Goal: Task Accomplishment & Management: Complete application form

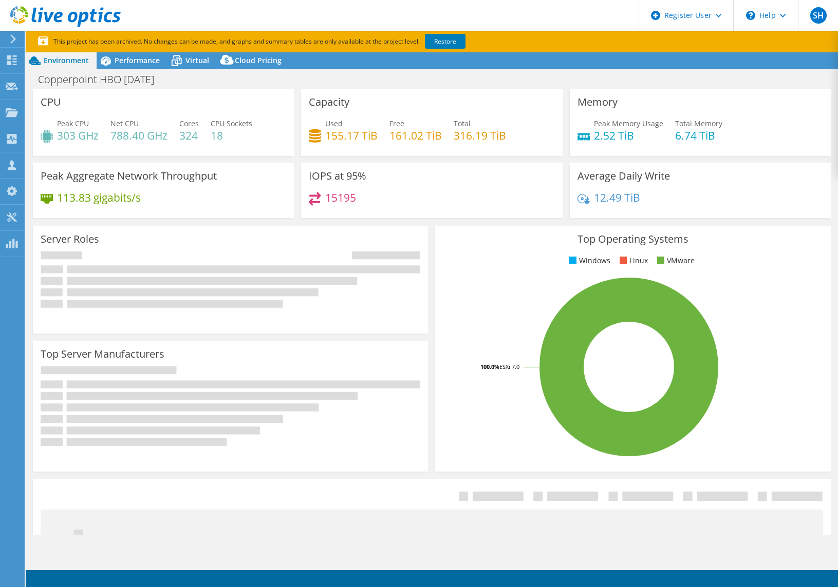
select select "USD"
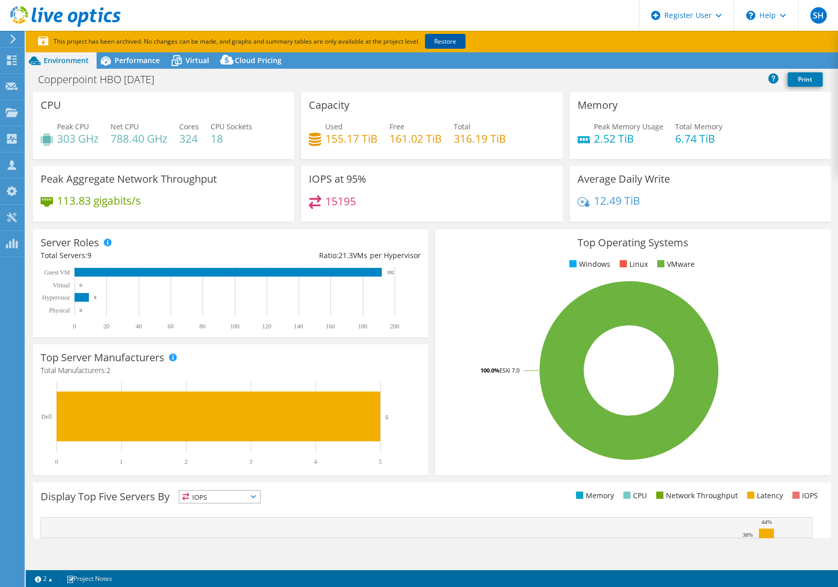
click at [447, 41] on link "Restore" at bounding box center [445, 41] width 41 height 15
click at [659, 61] on link "Reports" at bounding box center [663, 61] width 49 height 16
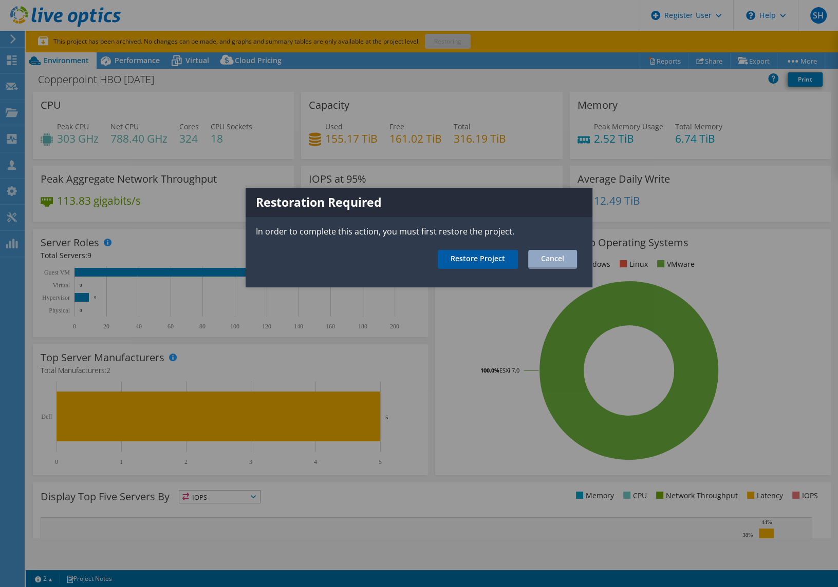
click at [487, 255] on link "Restore Project" at bounding box center [477, 259] width 80 height 19
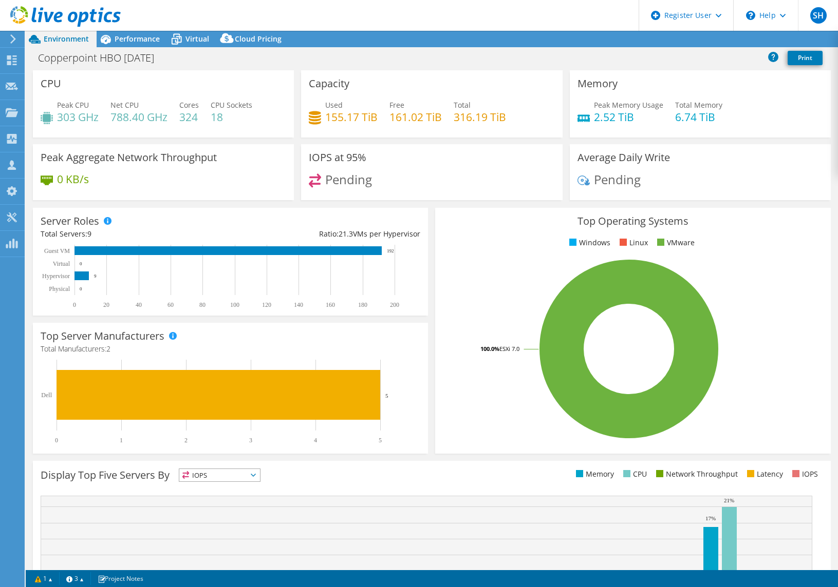
select select "USD"
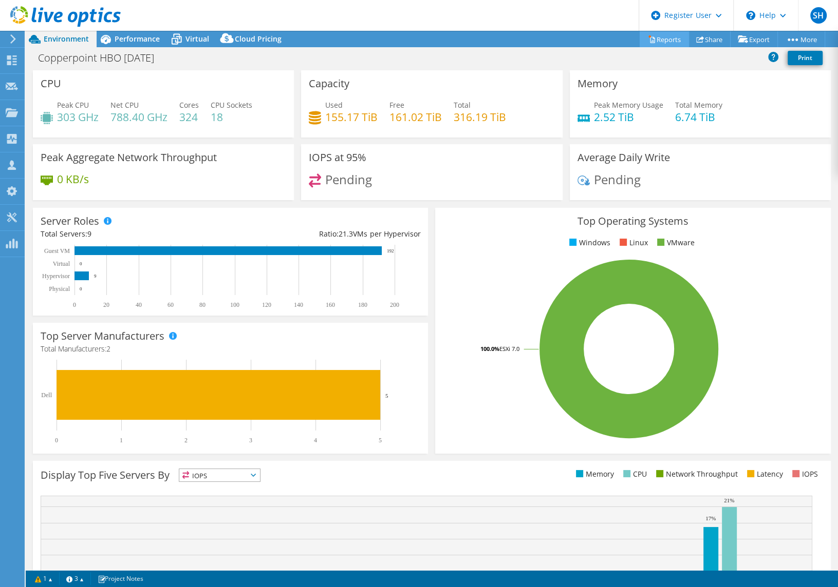
click at [668, 37] on link "Reports" at bounding box center [663, 39] width 49 height 16
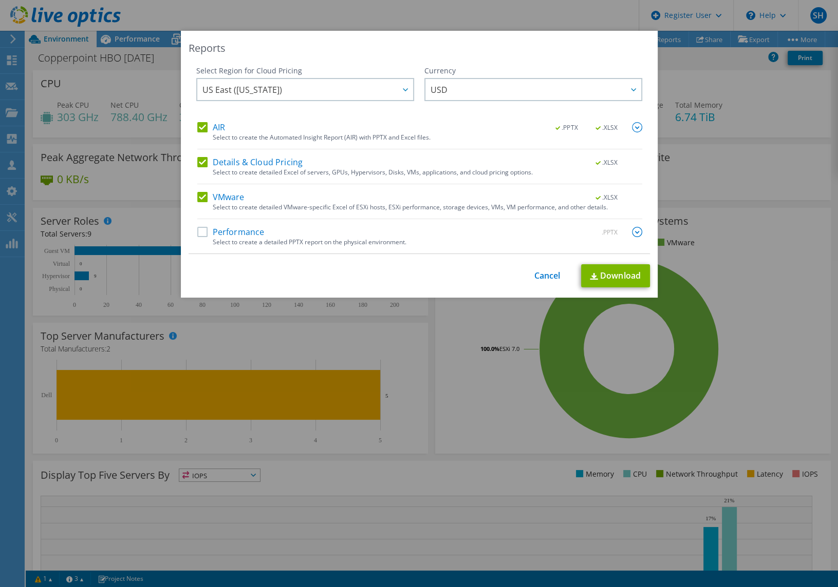
click at [199, 127] on label "AIR" at bounding box center [211, 127] width 28 height 10
click at [0, 0] on input "AIR" at bounding box center [0, 0] width 0 height 0
click at [198, 161] on label "Details & Cloud Pricing" at bounding box center [250, 162] width 106 height 10
click at [0, 0] on input "Details & Cloud Pricing" at bounding box center [0, 0] width 0 height 0
click at [200, 127] on label "AIR" at bounding box center [211, 127] width 28 height 10
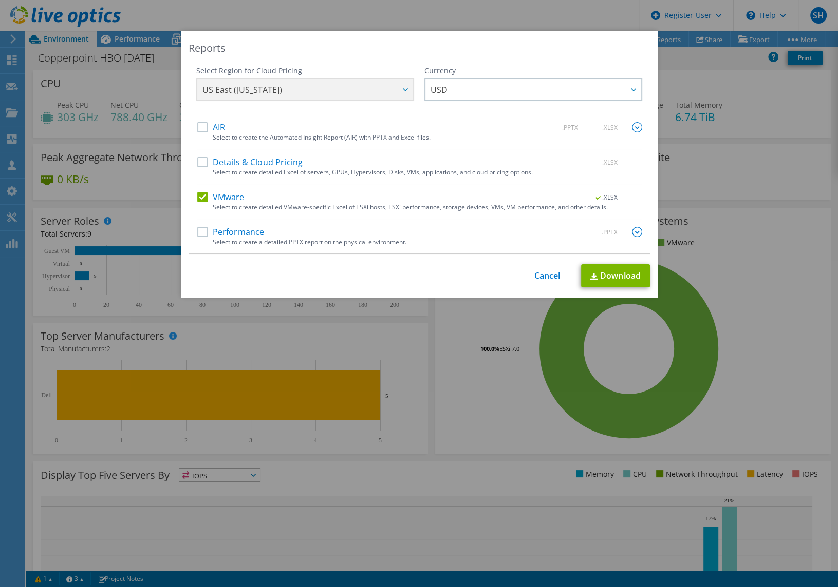
click at [0, 0] on input "AIR" at bounding box center [0, 0] width 0 height 0
click at [201, 162] on label "Details & Cloud Pricing" at bounding box center [250, 162] width 106 height 10
click at [0, 0] on input "Details & Cloud Pricing" at bounding box center [0, 0] width 0 height 0
click at [612, 274] on link "Download" at bounding box center [615, 275] width 69 height 23
click at [548, 273] on link "Cancel" at bounding box center [547, 276] width 26 height 10
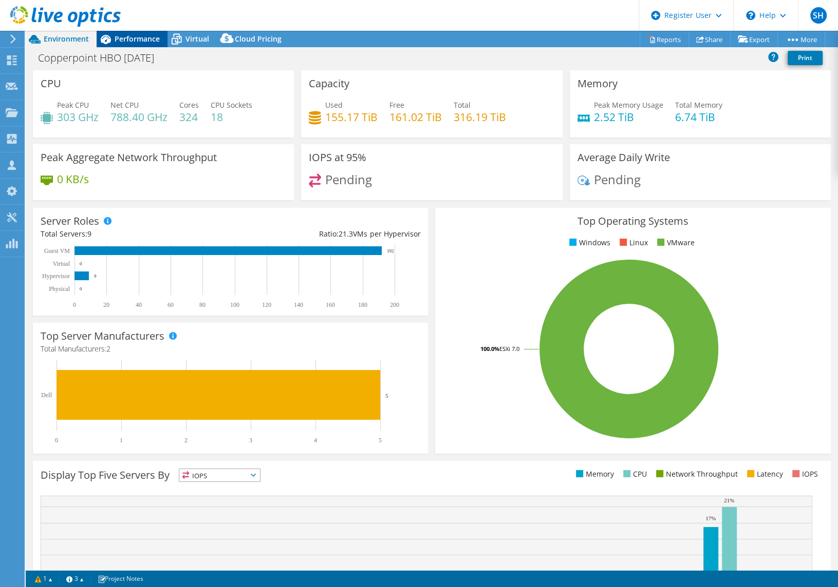
click at [140, 41] on span "Performance" at bounding box center [137, 39] width 45 height 10
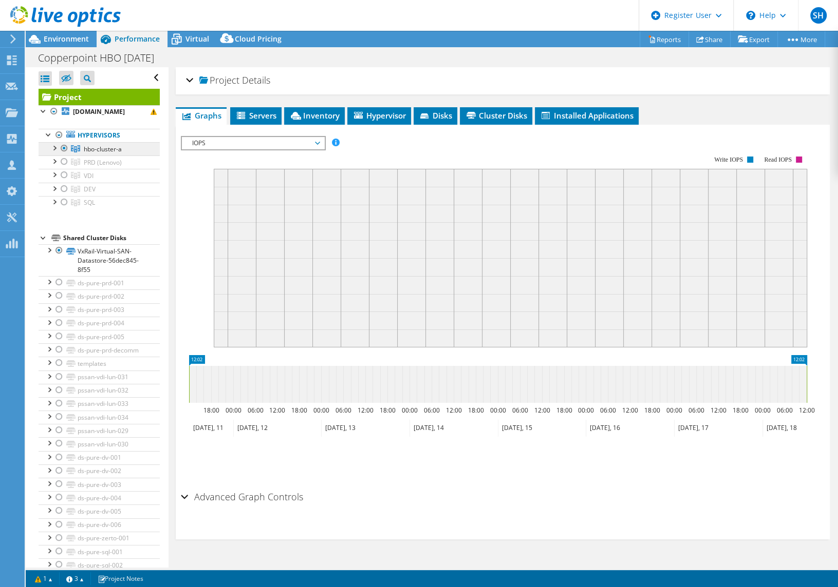
click at [135, 156] on link "hbo-cluster-a" at bounding box center [99, 148] width 121 height 13
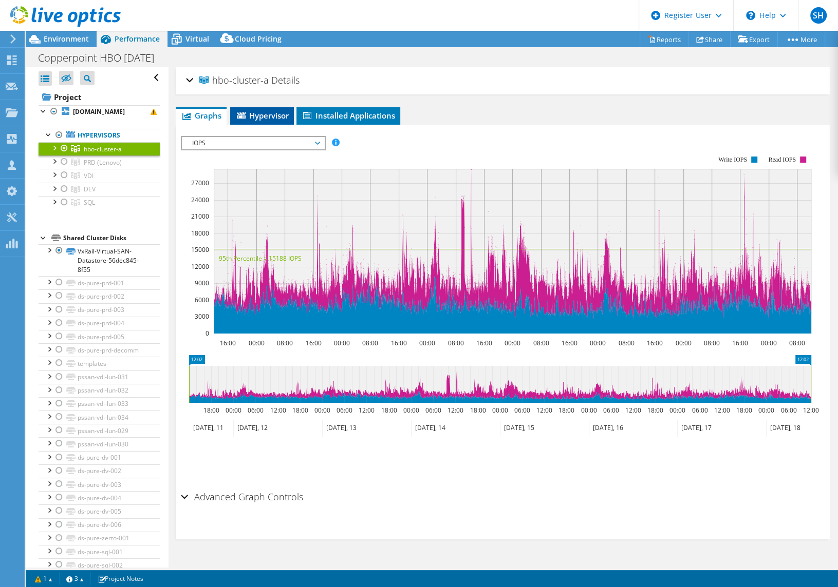
click at [267, 119] on span "Hypervisor" at bounding box center [261, 115] width 53 height 10
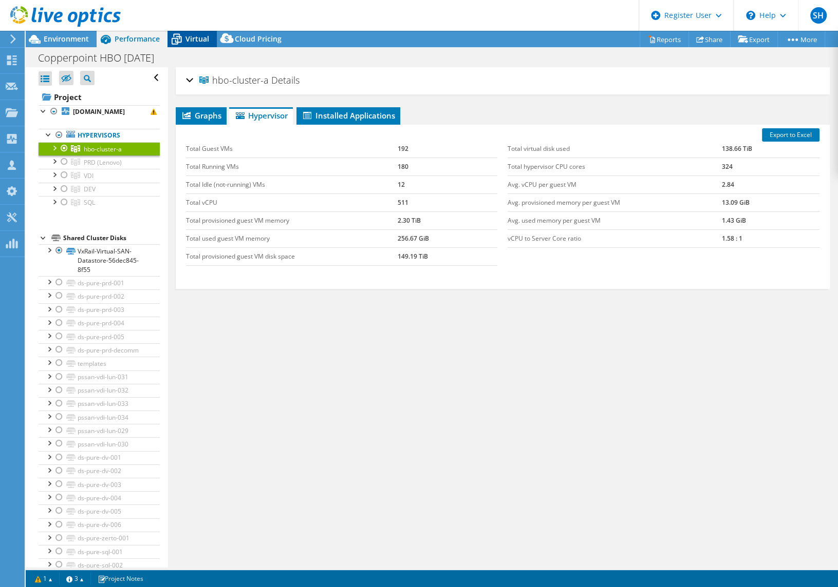
click at [199, 40] on span "Virtual" at bounding box center [197, 39] width 24 height 10
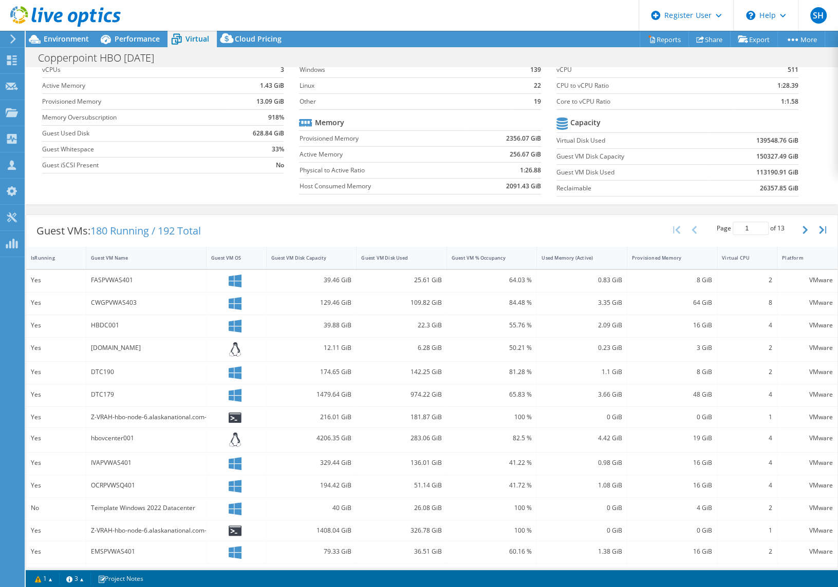
scroll to position [98, 0]
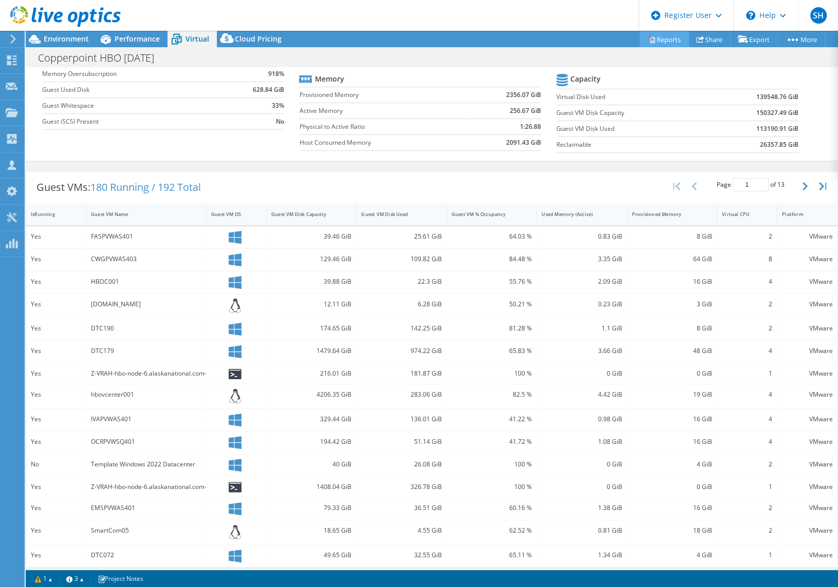
click at [661, 39] on link "Reports" at bounding box center [663, 39] width 49 height 16
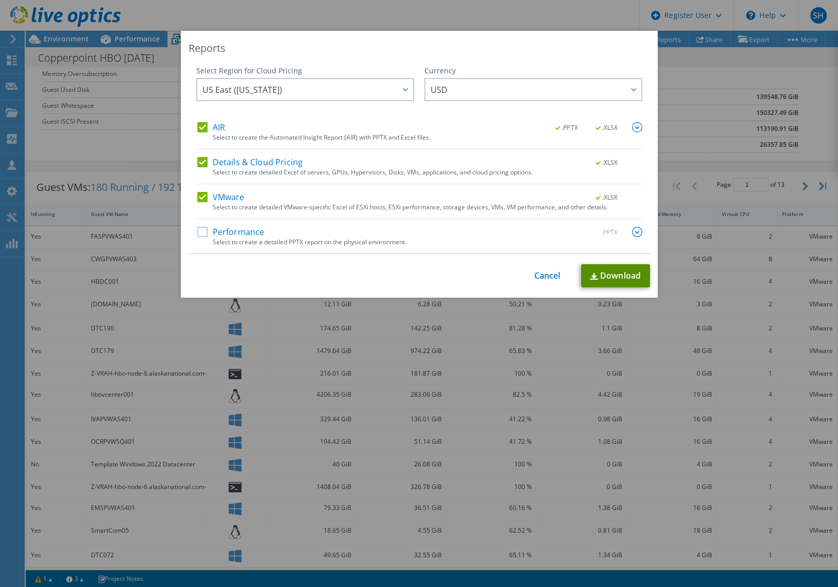
click at [608, 275] on link "Download" at bounding box center [615, 275] width 69 height 23
click at [545, 275] on link "Cancel" at bounding box center [547, 276] width 26 height 10
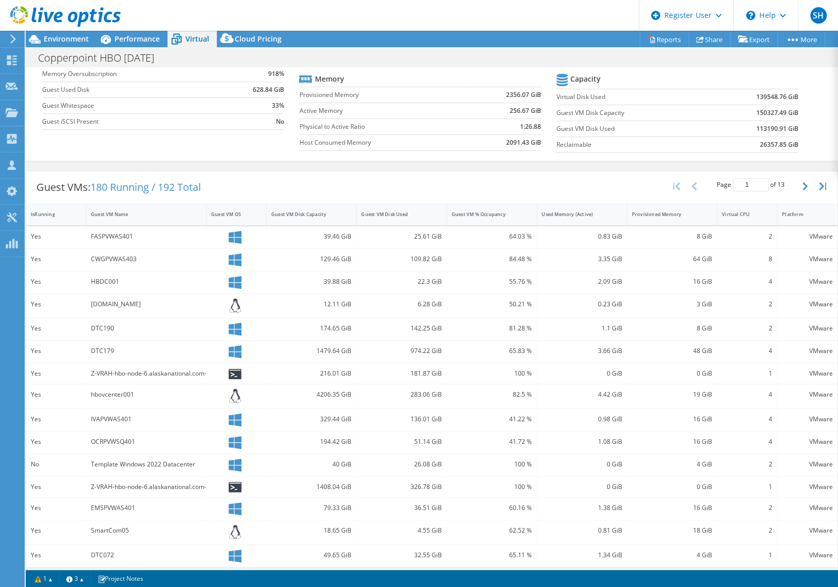
click at [15, 12] on icon at bounding box center [65, 16] width 110 height 21
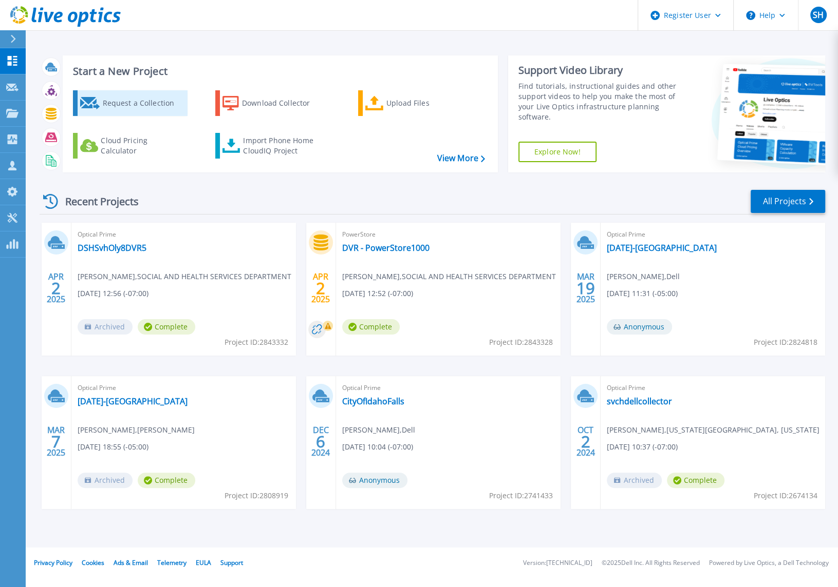
click at [134, 102] on div "Request a Collection" at bounding box center [143, 103] width 82 height 21
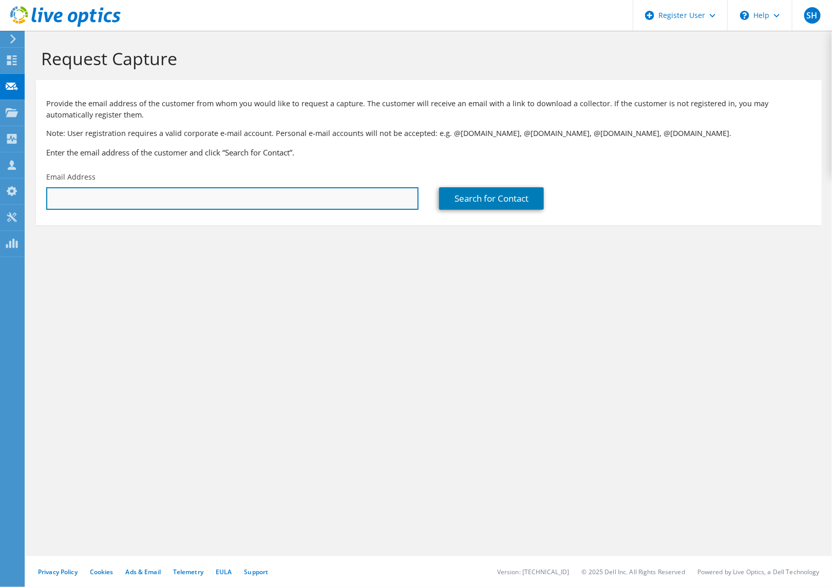
click at [170, 198] on input "text" at bounding box center [232, 198] width 372 height 23
paste input "dwright@copperpoint.com"
type input "dwright@copperpoint.com"
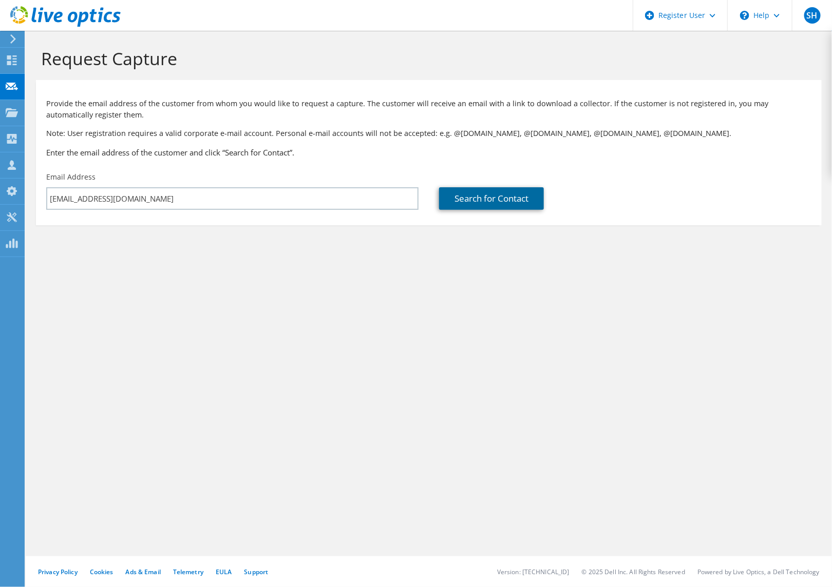
click at [502, 200] on link "Search for Contact" at bounding box center [491, 198] width 105 height 23
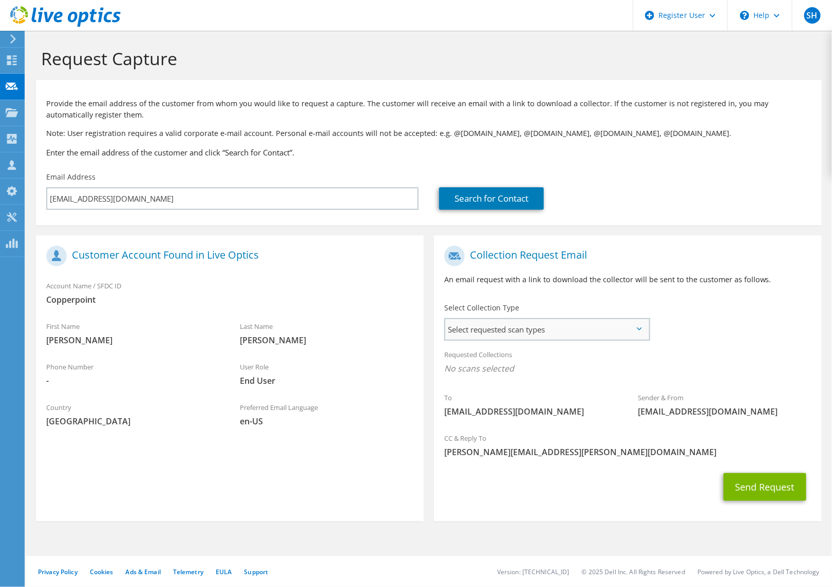
click at [499, 334] on span "Select requested scan types" at bounding box center [546, 329] width 203 height 21
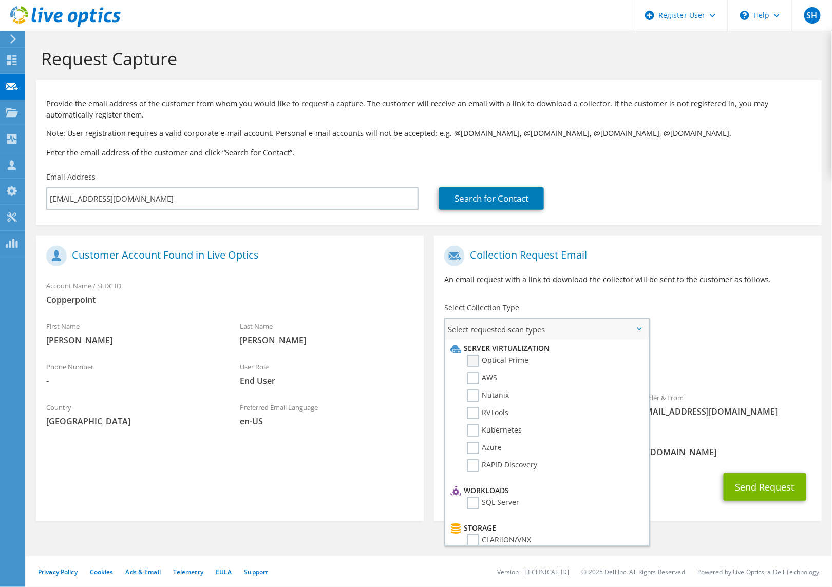
click at [477, 361] on label "Optical Prime" at bounding box center [498, 361] width 62 height 12
click at [0, 0] on input "Optical Prime" at bounding box center [0, 0] width 0 height 0
click at [738, 337] on div "To dwright@copperpoint.com Sender & From liveoptics@liveoptics.com" at bounding box center [628, 336] width 388 height 190
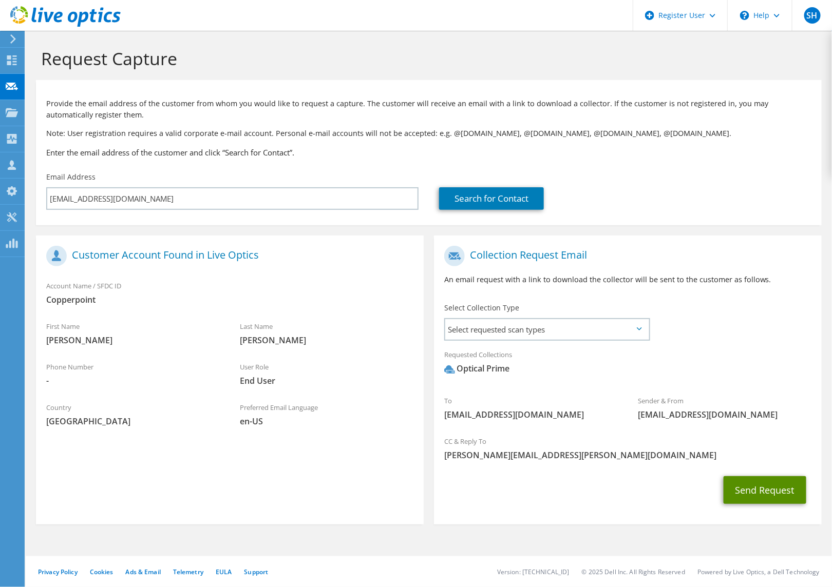
click at [758, 488] on button "Send Request" at bounding box center [765, 491] width 83 height 28
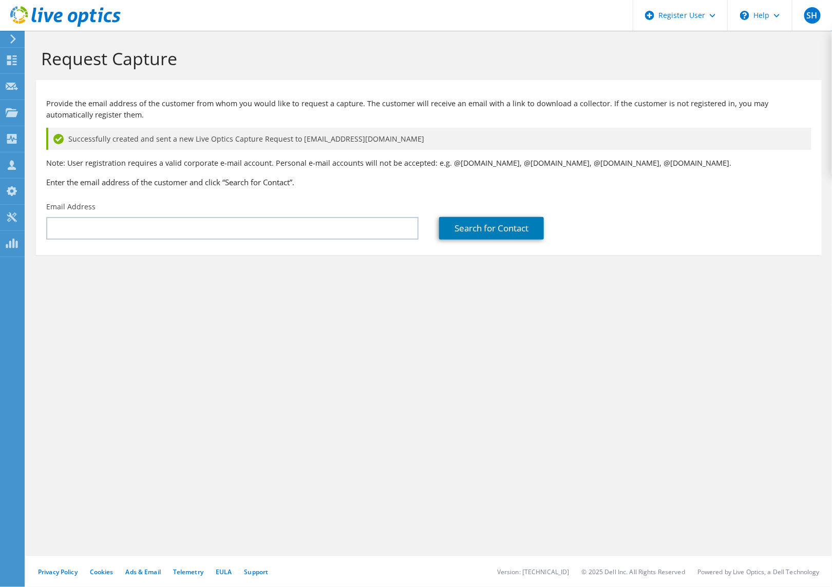
click at [17, 9] on icon at bounding box center [65, 16] width 110 height 21
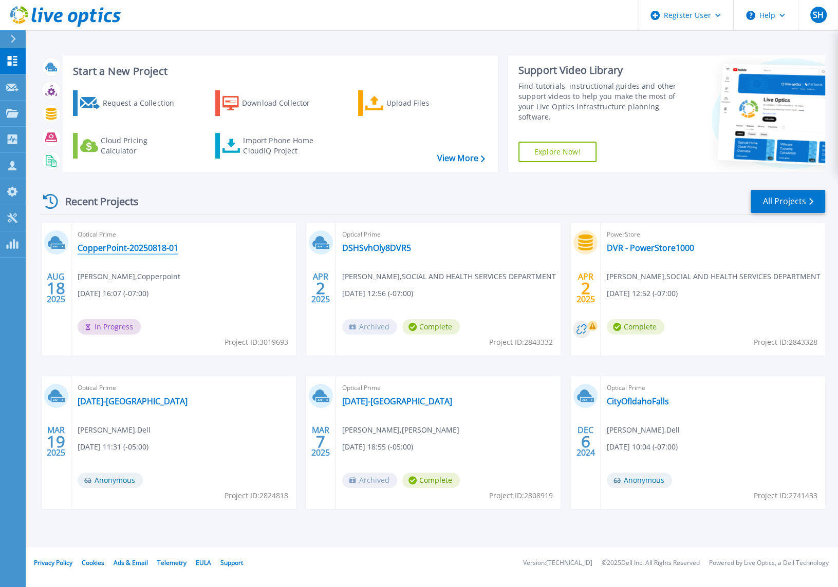
click at [142, 248] on link "CopperPoint-20250818-01" at bounding box center [128, 248] width 101 height 10
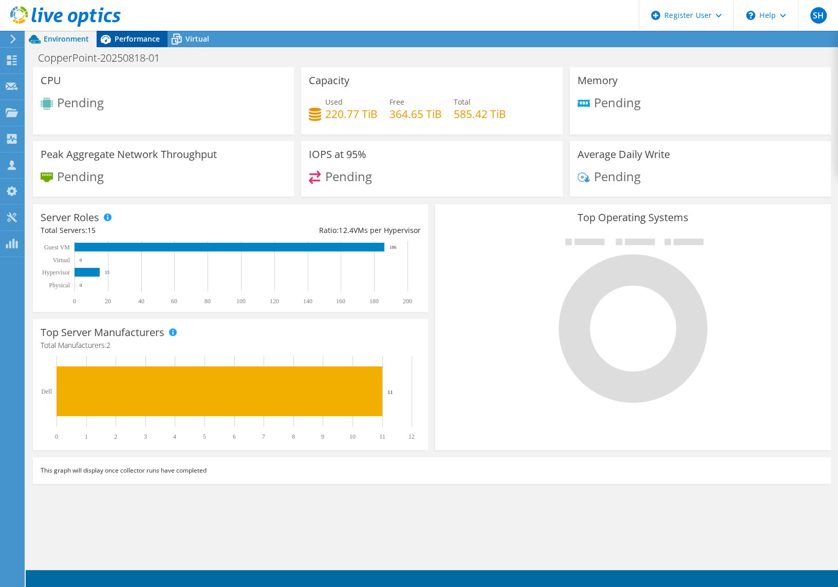
click at [130, 43] on span "Performance" at bounding box center [137, 39] width 45 height 10
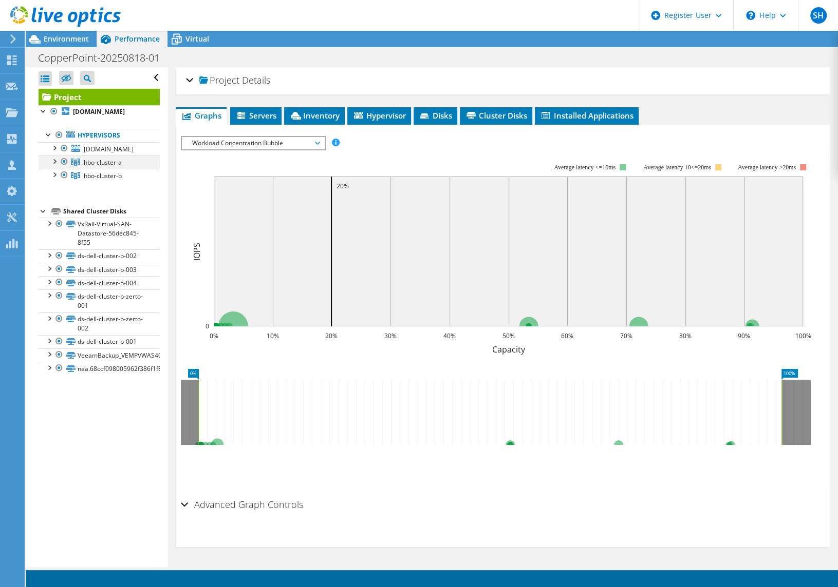
click at [52, 166] on div at bounding box center [54, 161] width 10 height 10
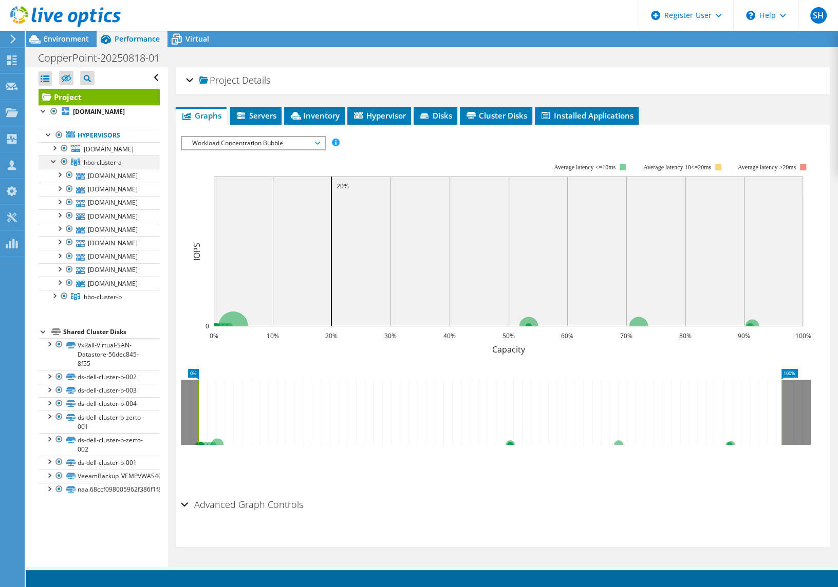
click at [53, 166] on div at bounding box center [54, 161] width 10 height 10
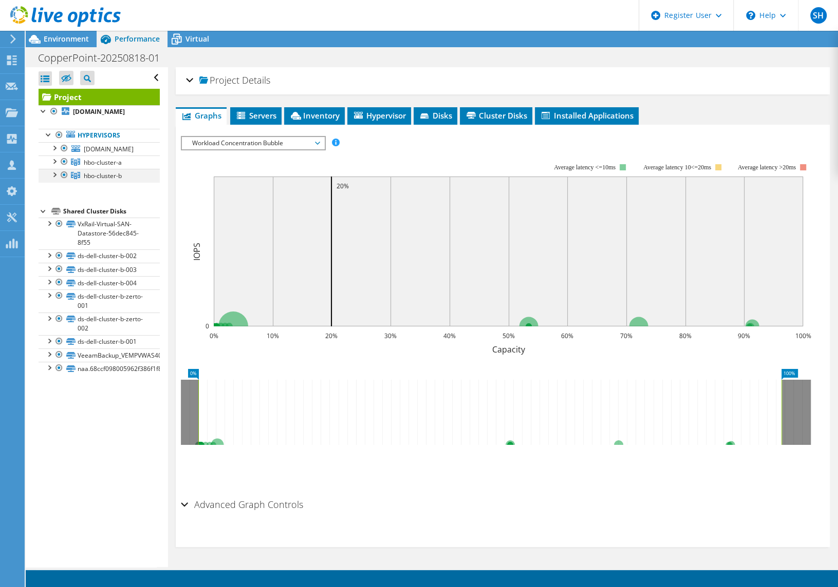
click at [53, 179] on div at bounding box center [54, 174] width 10 height 10
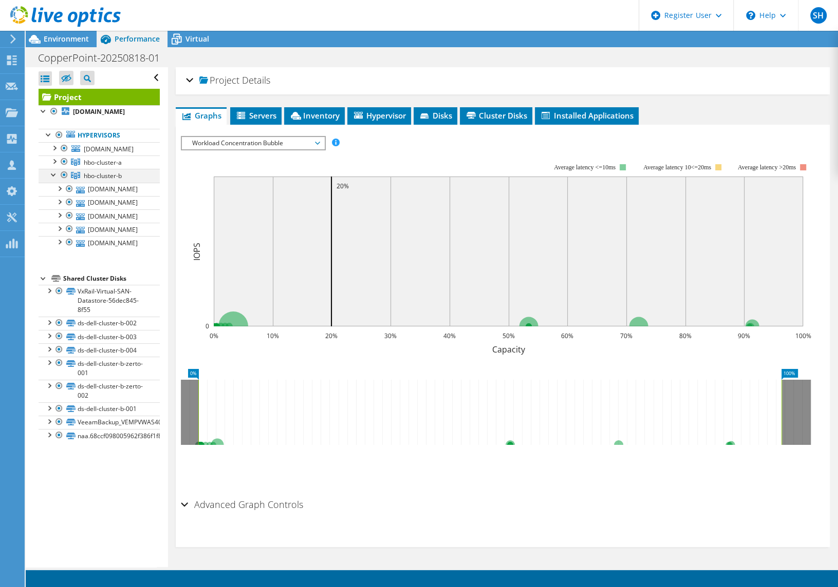
click at [53, 179] on div at bounding box center [54, 174] width 10 height 10
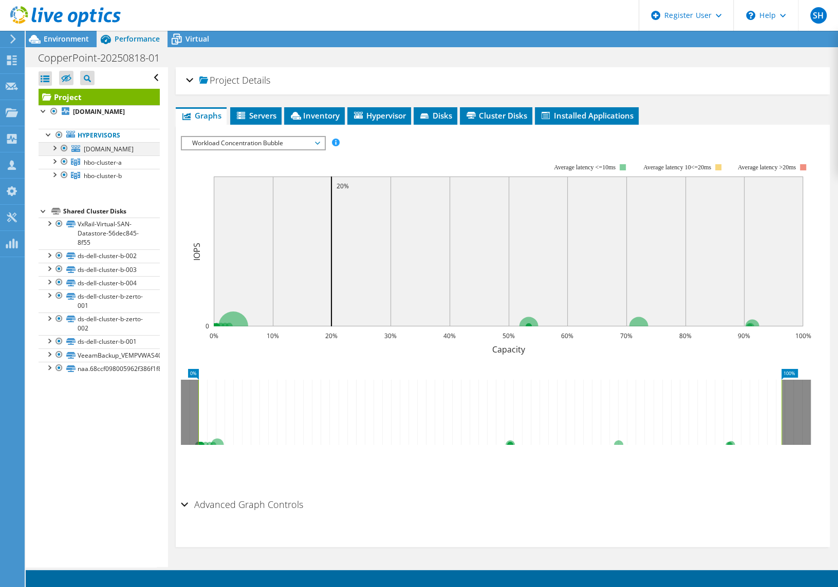
click at [56, 153] on div at bounding box center [54, 147] width 10 height 10
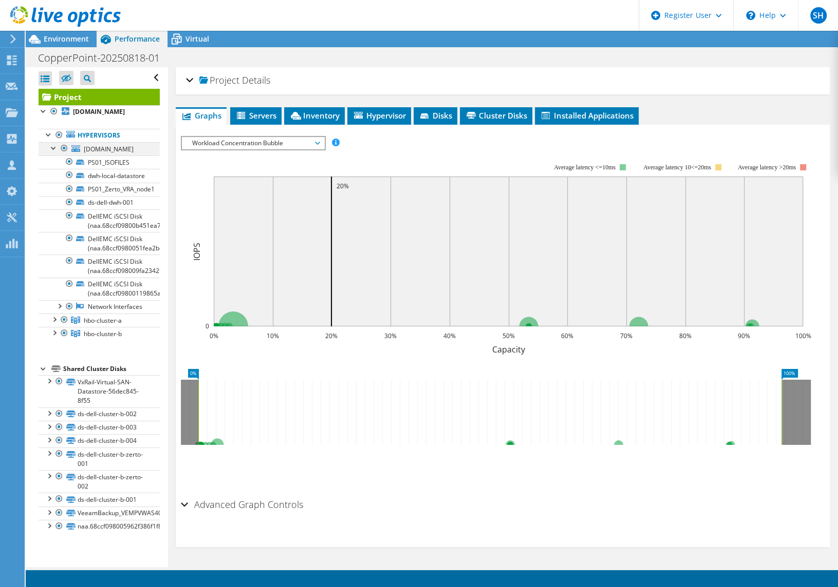
click at [56, 153] on div at bounding box center [54, 147] width 10 height 10
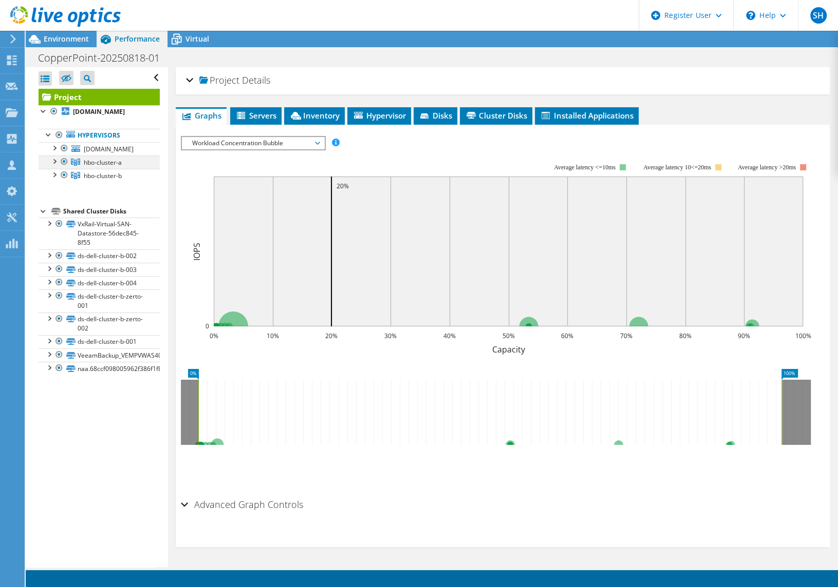
click at [54, 166] on div at bounding box center [54, 161] width 10 height 10
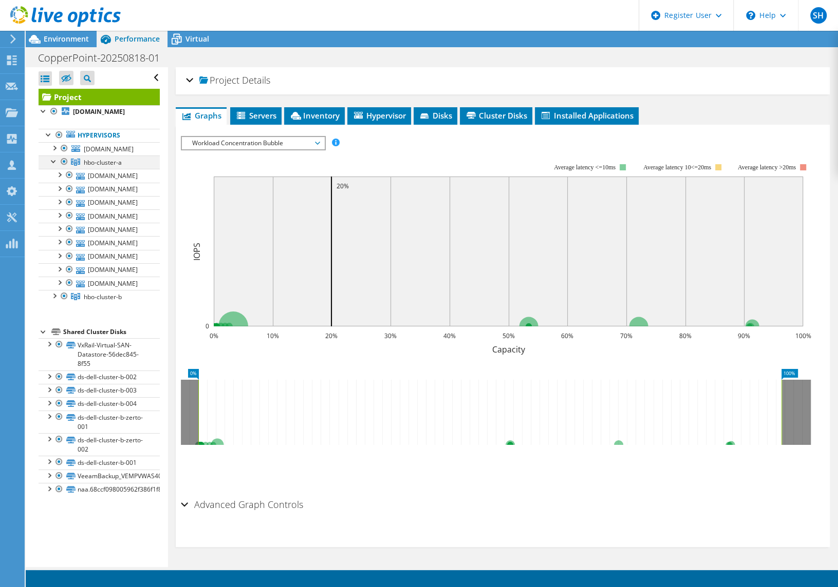
click at [54, 166] on div at bounding box center [54, 161] width 10 height 10
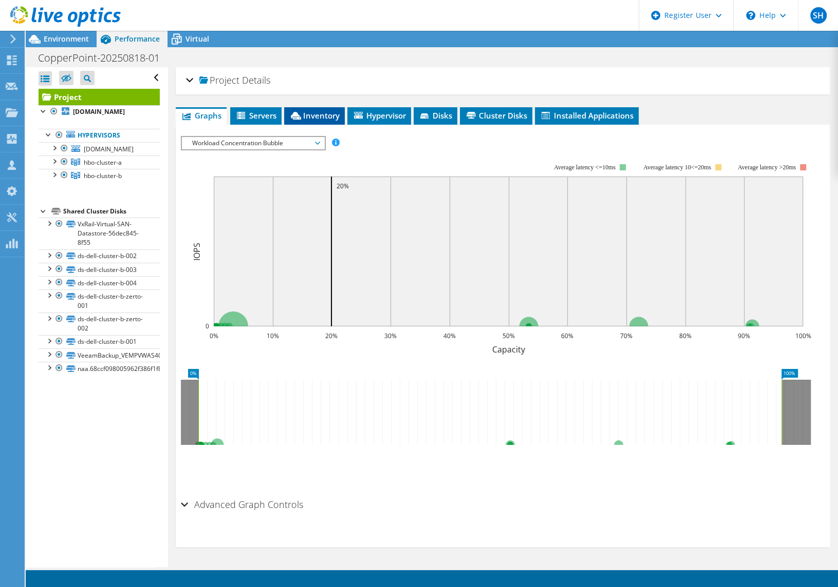
click at [329, 110] on span "Inventory" at bounding box center [314, 115] width 50 height 10
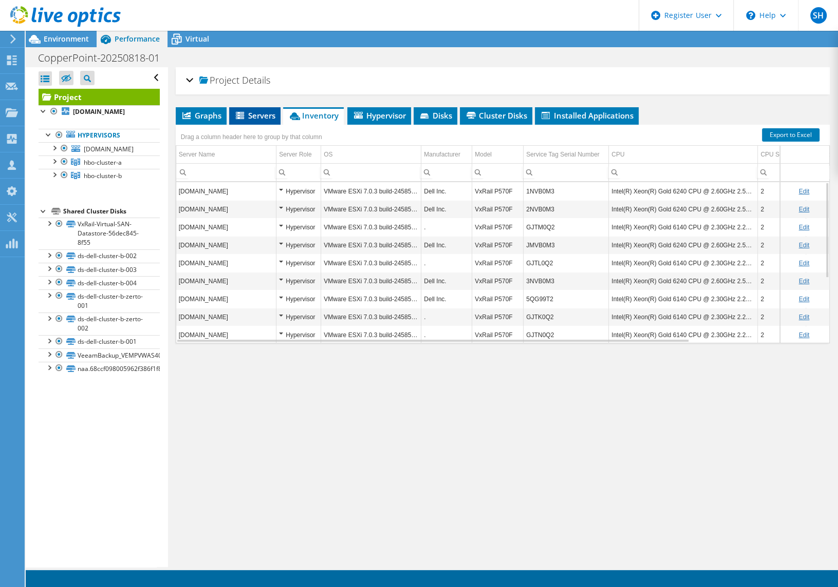
click at [257, 117] on span "Servers" at bounding box center [254, 115] width 41 height 10
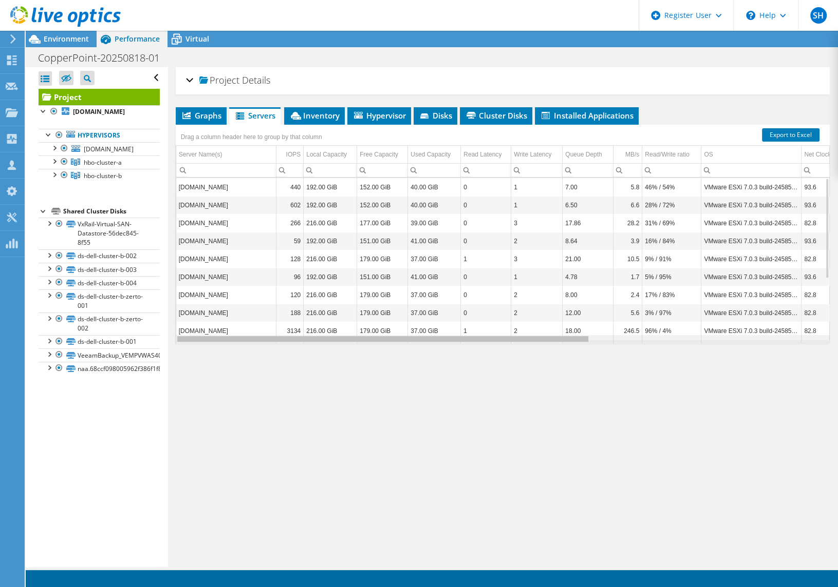
drag, startPoint x: 453, startPoint y: 339, endPoint x: 463, endPoint y: 325, distance: 17.0
click at [463, 325] on body "SH Dell User [PERSON_NAME] [PERSON_NAME][EMAIL_ADDRESS][PERSON_NAME][DOMAIN_NAM…" at bounding box center [419, 293] width 838 height 587
click at [379, 116] on span "Hypervisor" at bounding box center [378, 115] width 53 height 10
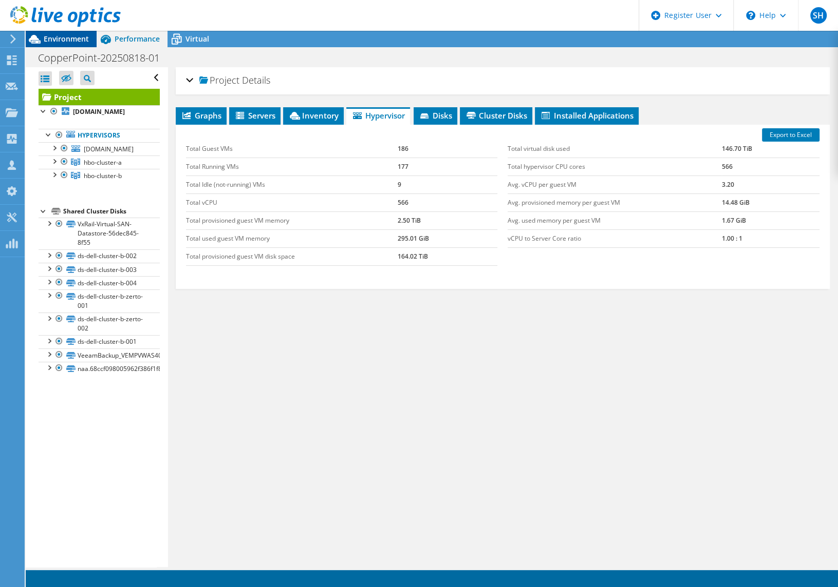
click at [64, 40] on span "Environment" at bounding box center [66, 39] width 45 height 10
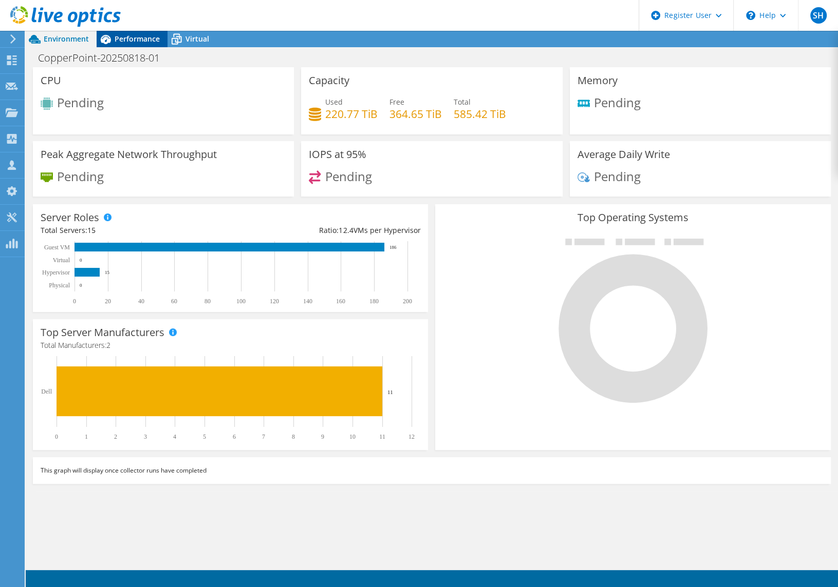
click at [141, 42] on span "Performance" at bounding box center [137, 39] width 45 height 10
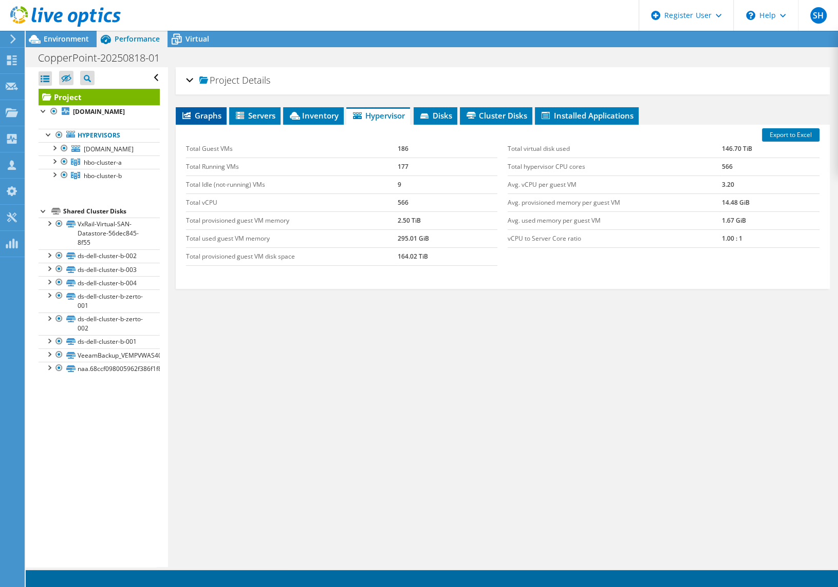
click at [201, 111] on span "Graphs" at bounding box center [201, 115] width 41 height 10
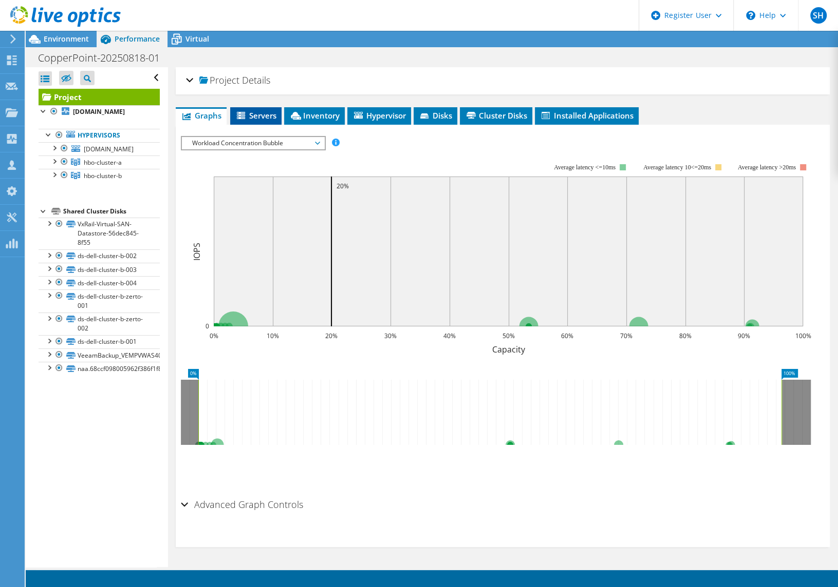
click at [251, 110] on span "Servers" at bounding box center [255, 115] width 41 height 10
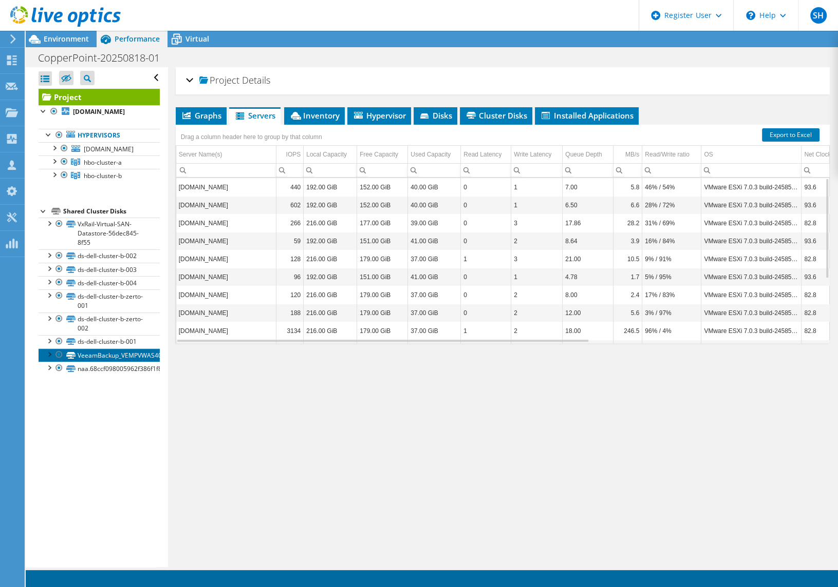
click at [79, 362] on link "VeeamBackup_VEMPVWAS403" at bounding box center [99, 355] width 121 height 13
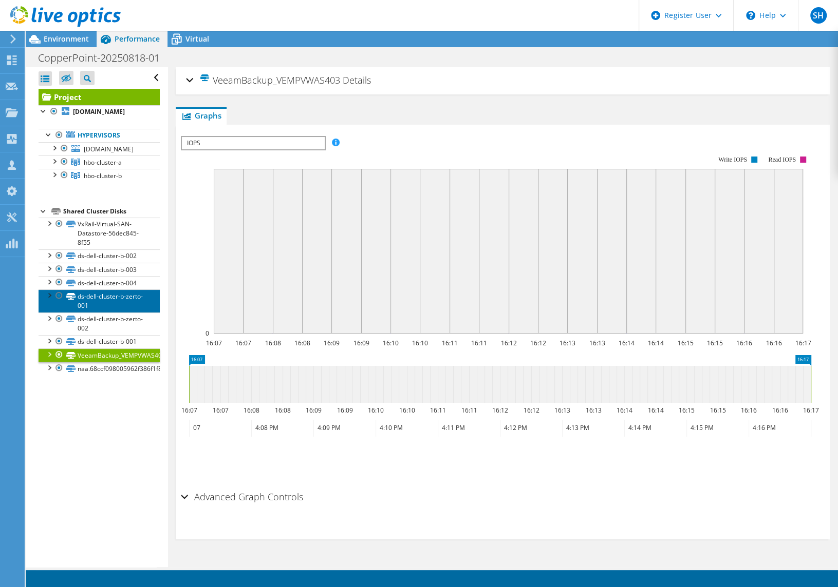
click at [95, 312] on link "ds-dell-cluster-b-zerto-001" at bounding box center [99, 301] width 121 height 23
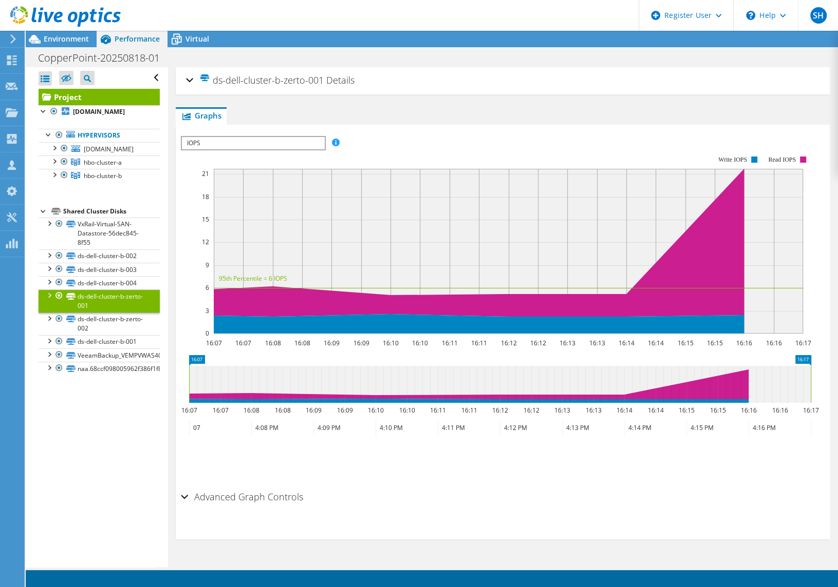
click at [244, 142] on span "IOPS" at bounding box center [253, 143] width 142 height 12
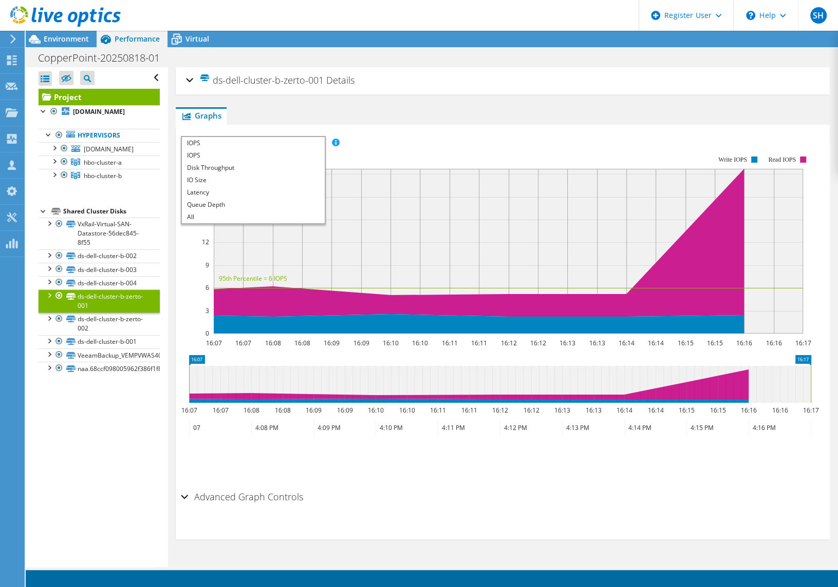
click at [144, 427] on div "Open All Close All Hide Excluded Nodes Project Tree Filter" at bounding box center [97, 317] width 142 height 500
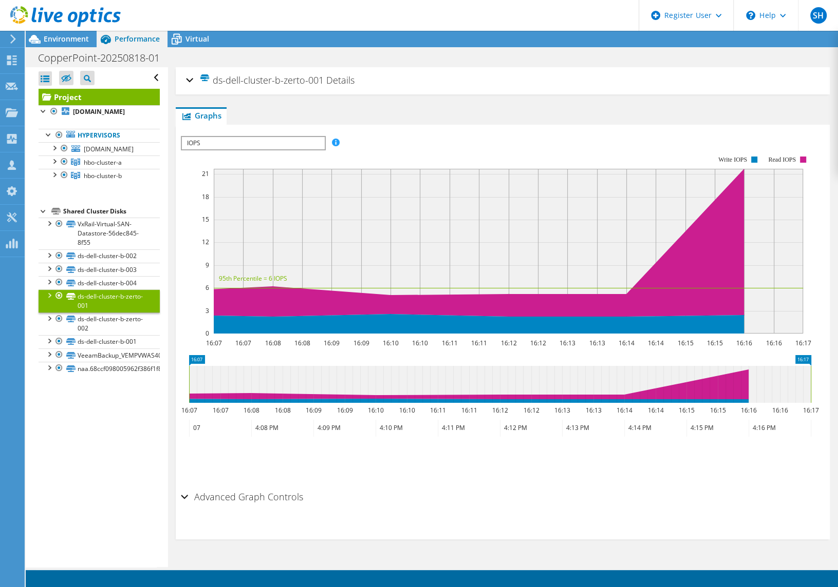
click at [49, 300] on div at bounding box center [49, 295] width 10 height 10
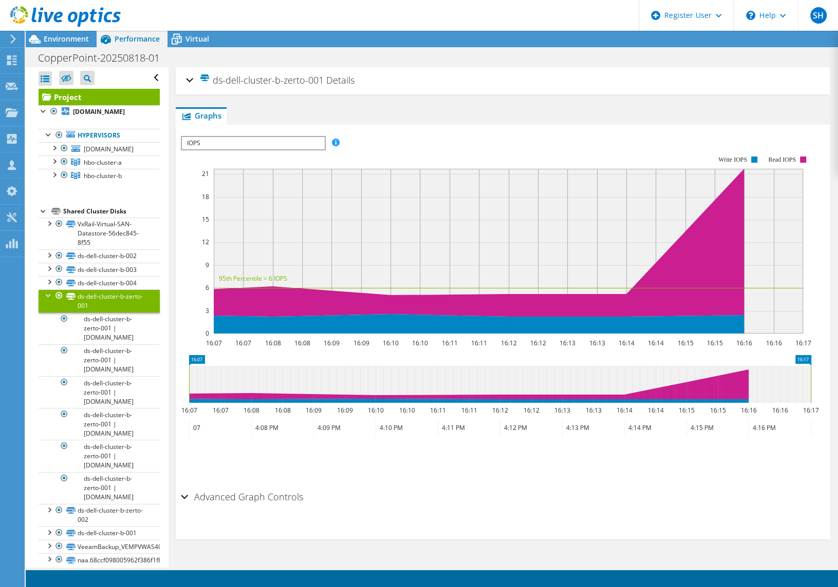
click at [48, 300] on div at bounding box center [49, 295] width 10 height 10
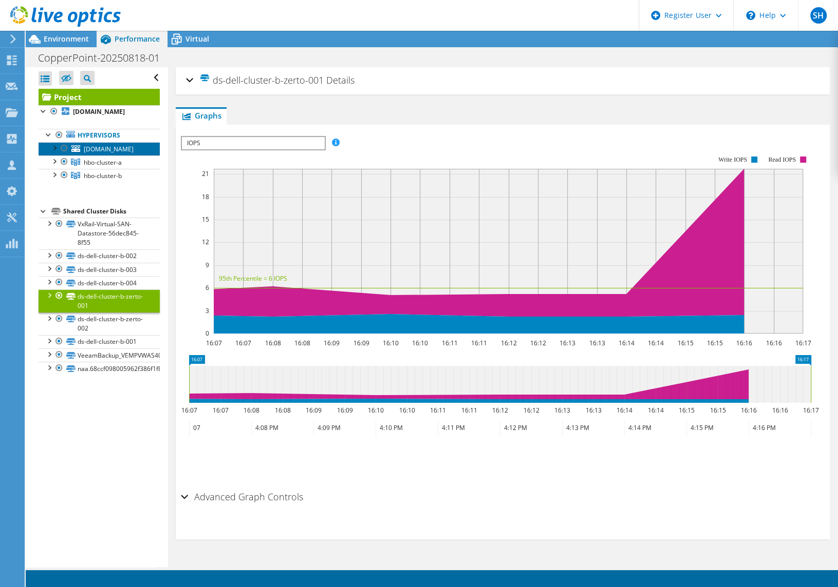
click at [91, 154] on span "[DOMAIN_NAME]" at bounding box center [109, 149] width 50 height 9
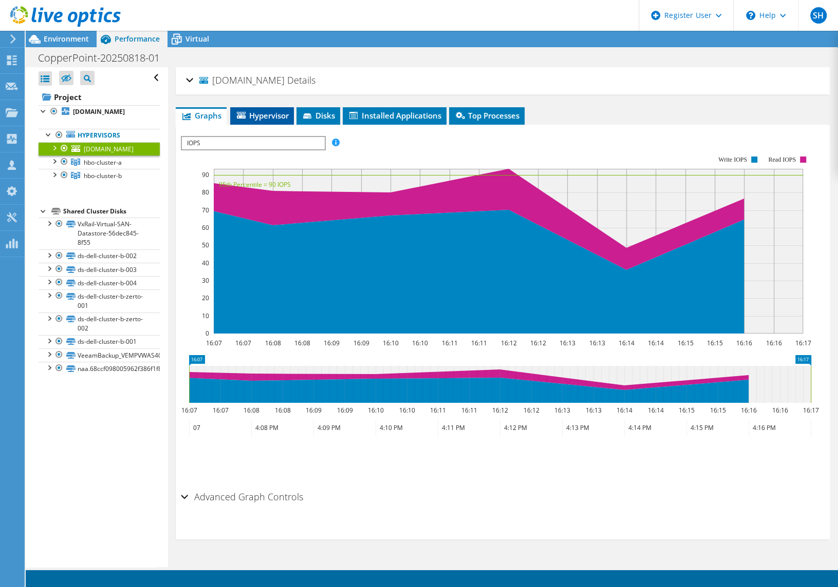
click at [270, 117] on span "Hypervisor" at bounding box center [261, 115] width 53 height 10
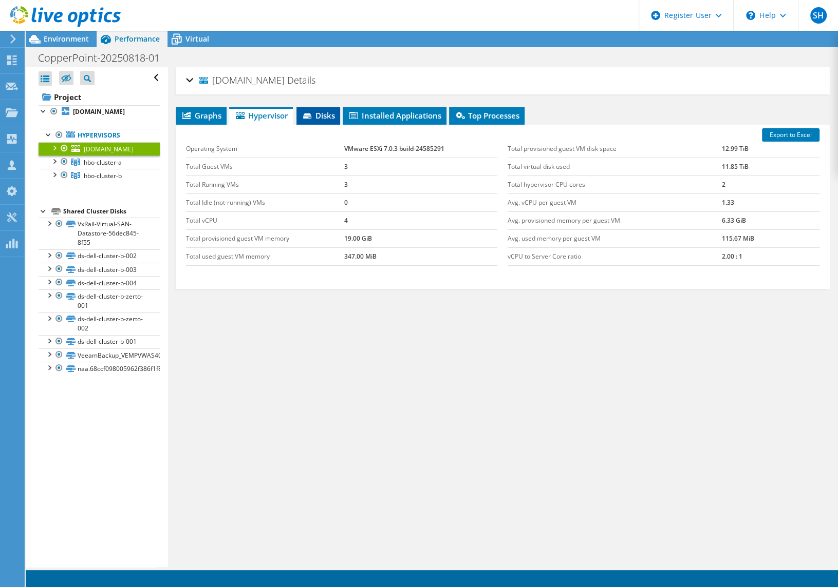
click at [320, 119] on span "Disks" at bounding box center [317, 115] width 33 height 10
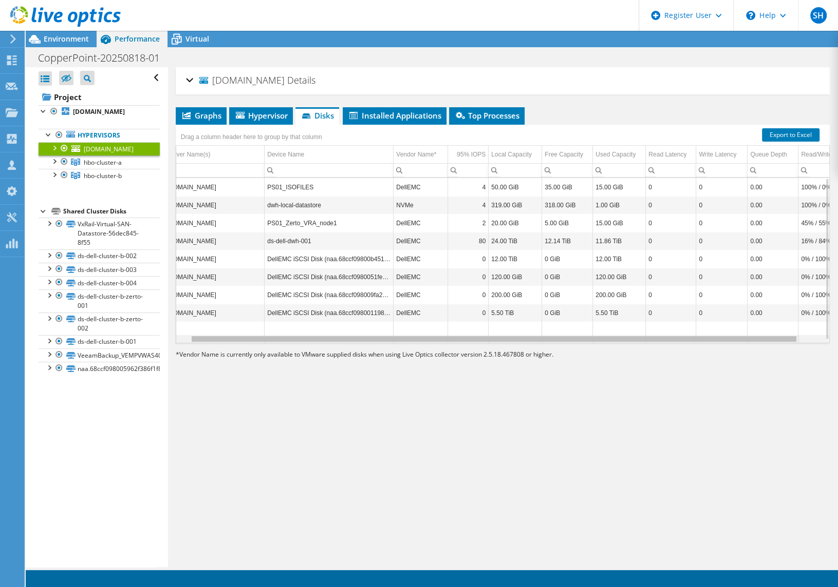
scroll to position [0, 15]
drag, startPoint x: 486, startPoint y: 339, endPoint x: 509, endPoint y: 341, distance: 23.2
click at [509, 341] on body "SH Dell User [PERSON_NAME] [PERSON_NAME][EMAIL_ADDRESS][PERSON_NAME][DOMAIN_NAM…" at bounding box center [419, 293] width 838 height 587
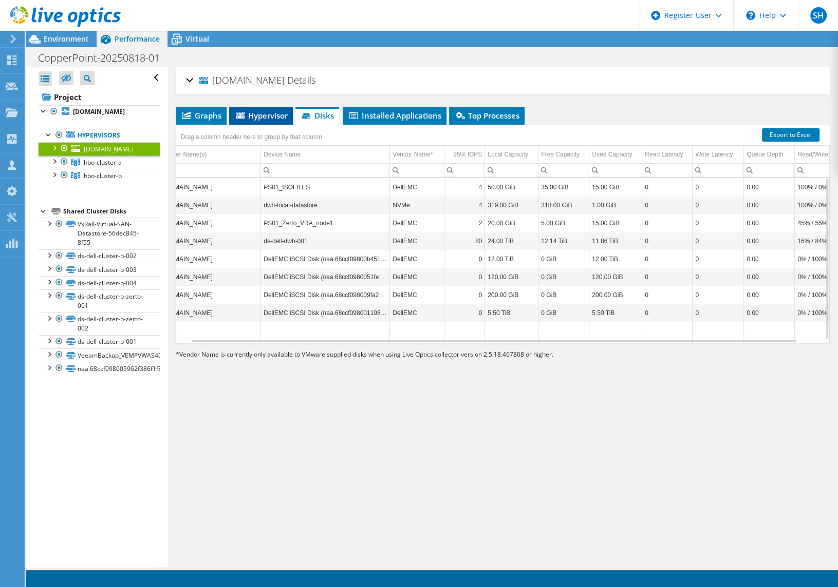
click at [267, 117] on span "Hypervisor" at bounding box center [260, 115] width 53 height 10
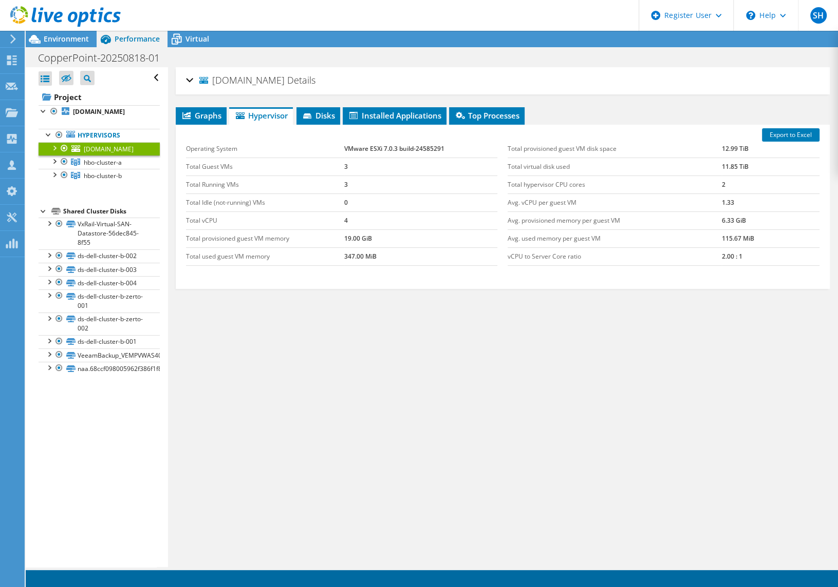
click at [191, 79] on div "[DOMAIN_NAME] Details" at bounding box center [502, 81] width 633 height 22
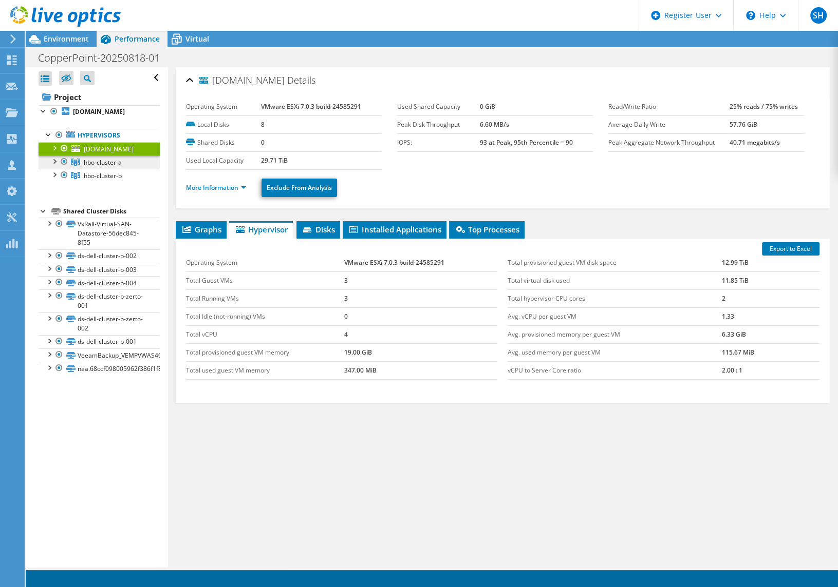
click at [107, 167] on span "hbo-cluster-a" at bounding box center [103, 162] width 38 height 9
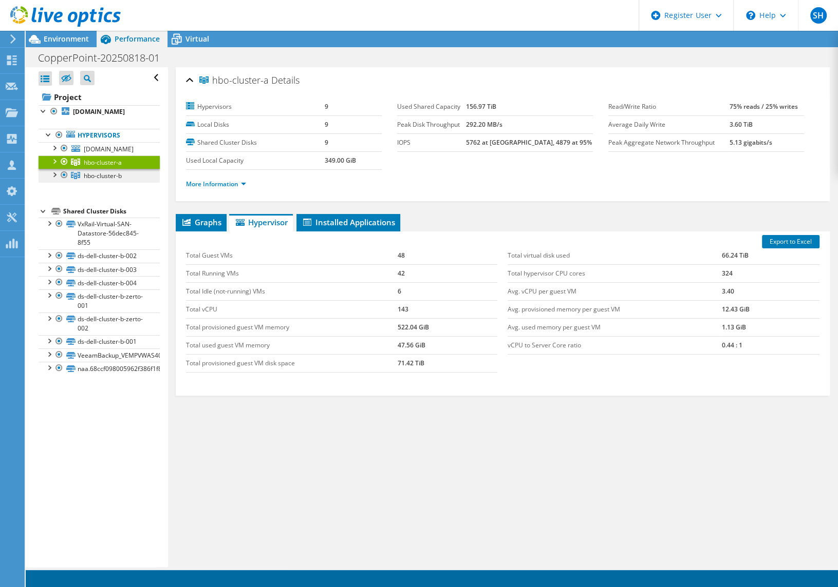
click at [111, 167] on span "hbo-cluster-b" at bounding box center [103, 162] width 38 height 9
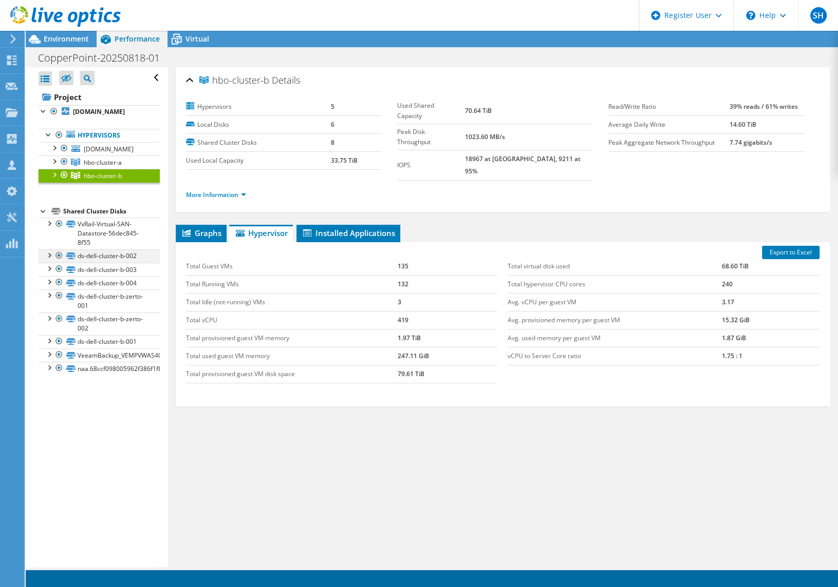
click at [60, 262] on div at bounding box center [59, 256] width 10 height 12
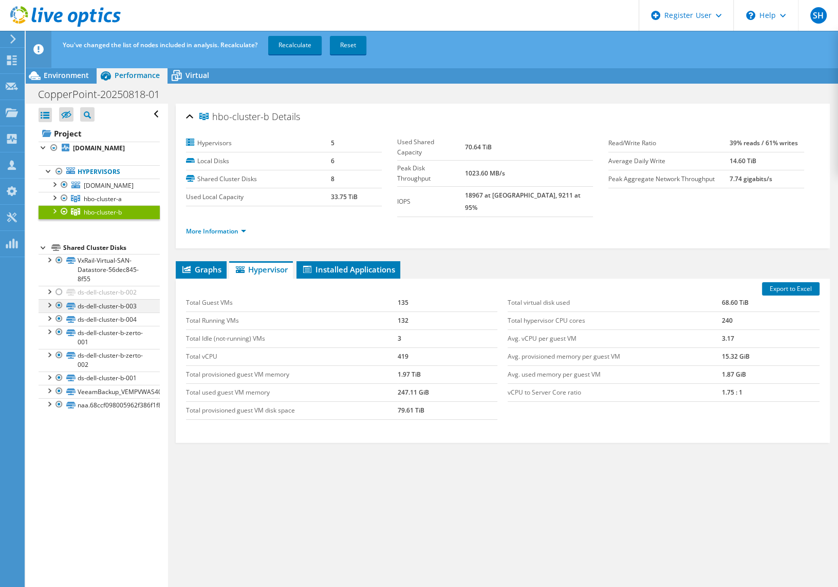
click at [60, 312] on div at bounding box center [59, 305] width 10 height 12
click at [56, 325] on div at bounding box center [59, 319] width 10 height 12
click at [60, 338] on div at bounding box center [59, 332] width 10 height 12
click at [56, 361] on div at bounding box center [59, 355] width 10 height 12
click at [58, 384] on div at bounding box center [59, 378] width 10 height 12
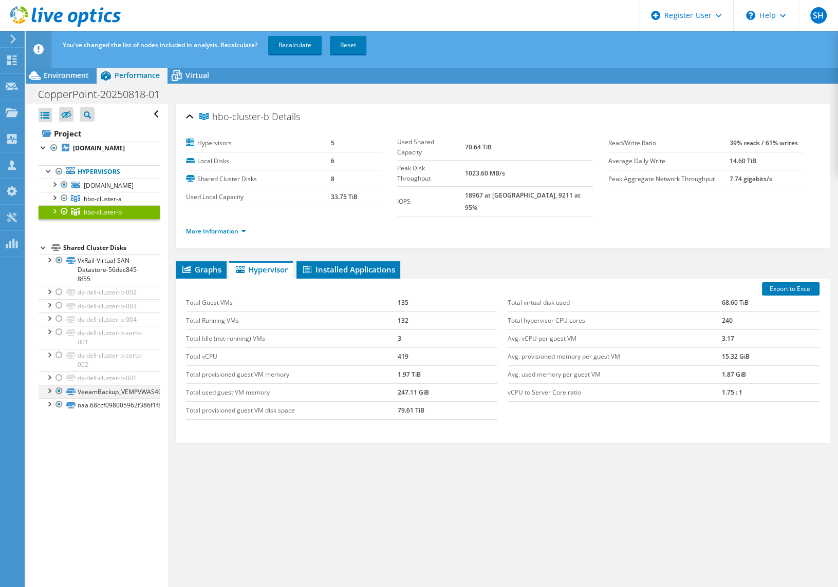
click at [60, 397] on div at bounding box center [59, 391] width 10 height 12
click at [61, 411] on div at bounding box center [59, 404] width 10 height 12
click at [313, 46] on link "Recalculate" at bounding box center [294, 45] width 53 height 18
click at [52, 216] on div at bounding box center [54, 210] width 10 height 10
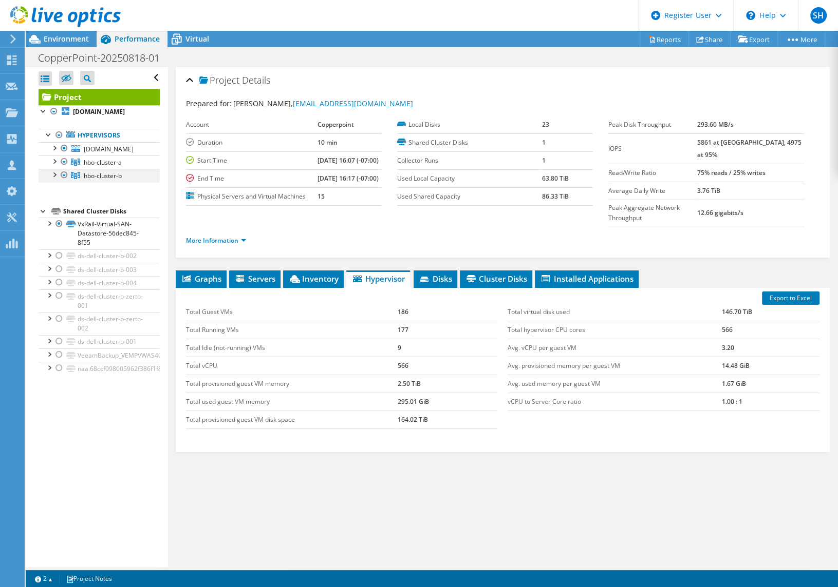
click at [51, 179] on div at bounding box center [54, 174] width 10 height 10
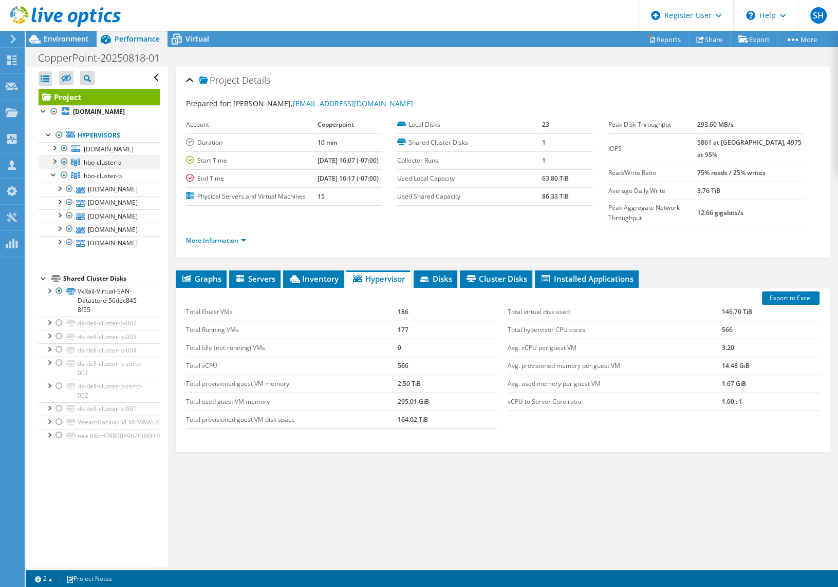
click at [55, 166] on div at bounding box center [54, 161] width 10 height 10
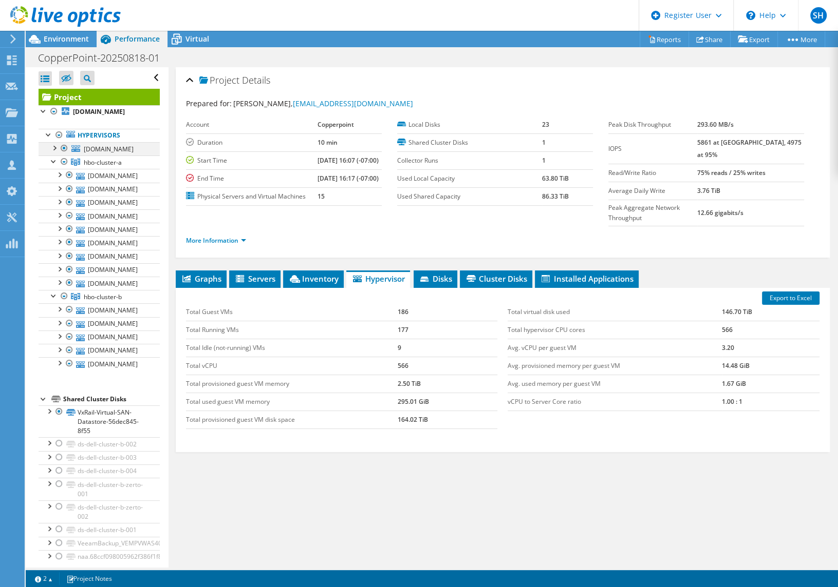
click at [54, 153] on div at bounding box center [54, 147] width 10 height 10
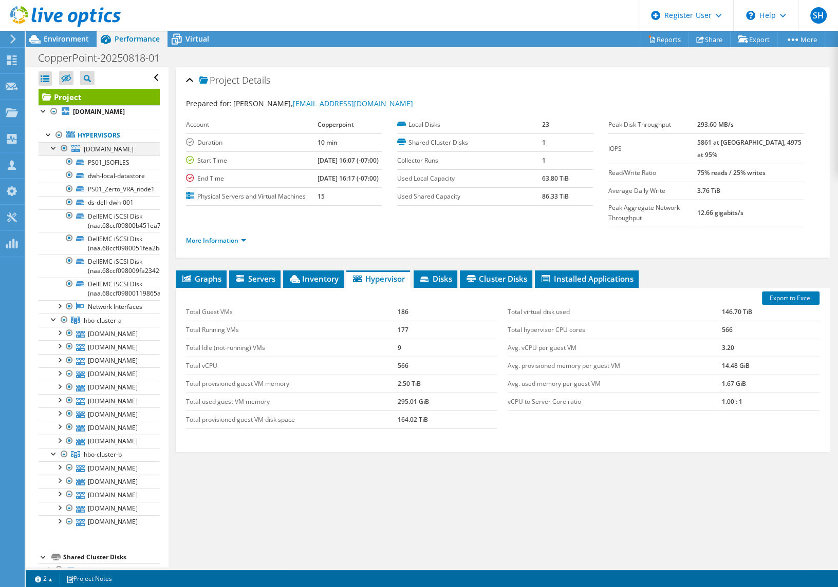
click at [53, 153] on div at bounding box center [54, 147] width 10 height 10
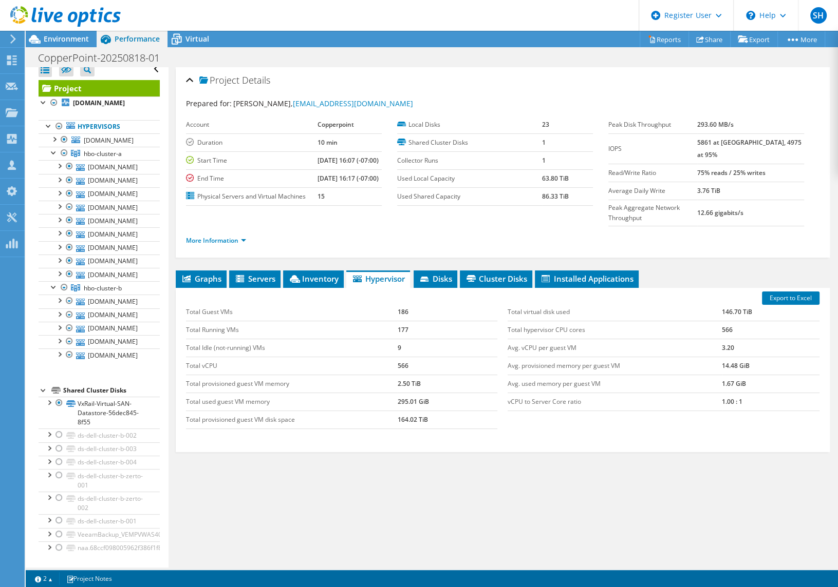
scroll to position [103, 0]
click at [60, 408] on div at bounding box center [59, 403] width 10 height 12
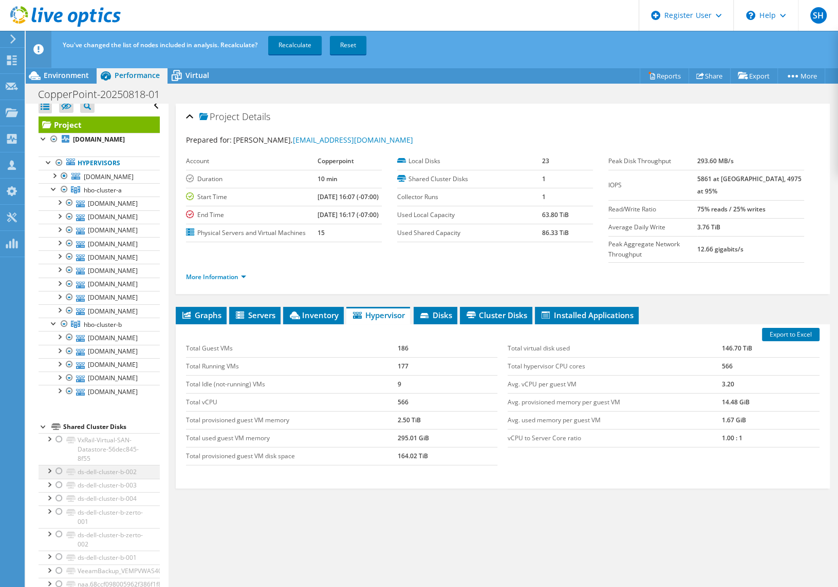
click at [58, 473] on div at bounding box center [59, 471] width 10 height 12
click at [62, 487] on div at bounding box center [59, 485] width 10 height 12
click at [58, 502] on div at bounding box center [59, 498] width 10 height 12
click at [60, 512] on div at bounding box center [59, 512] width 10 height 12
click at [60, 538] on div at bounding box center [59, 534] width 10 height 12
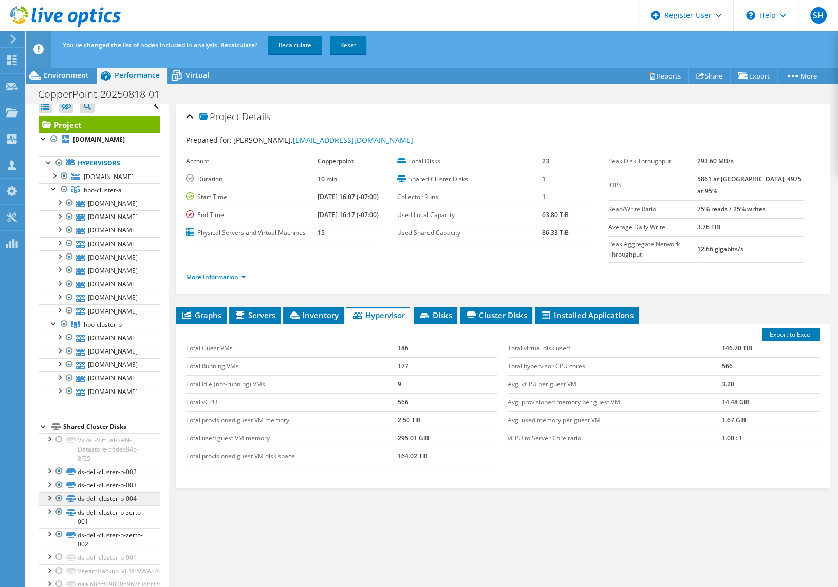
scroll to position [105, 0]
click at [56, 558] on div at bounding box center [59, 557] width 10 height 12
click at [58, 570] on div at bounding box center [59, 571] width 10 height 12
click at [59, 582] on div at bounding box center [59, 584] width 10 height 12
click at [299, 41] on link "Recalculate" at bounding box center [294, 45] width 53 height 18
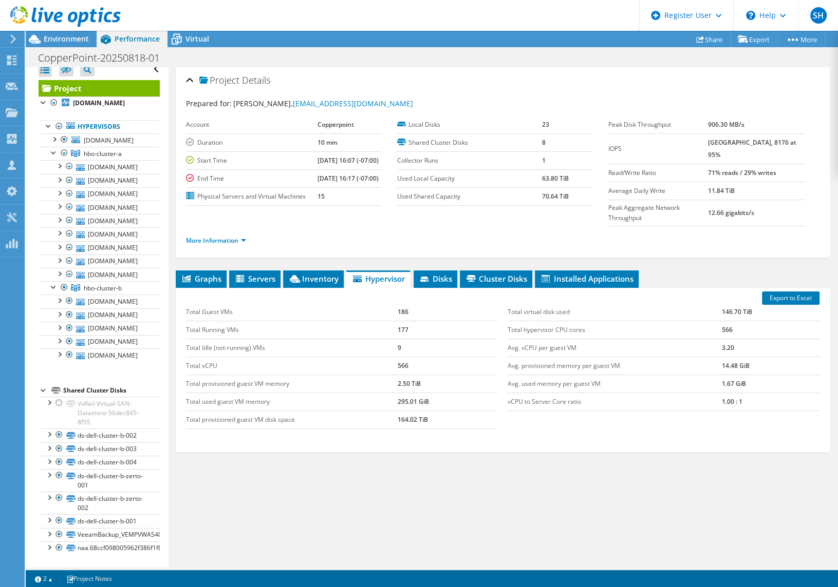
scroll to position [0, 0]
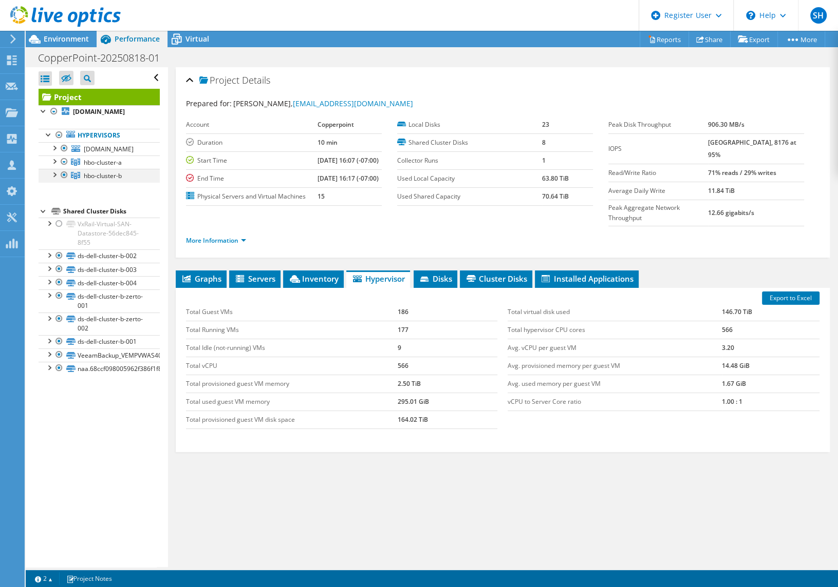
click at [54, 179] on div at bounding box center [54, 174] width 10 height 10
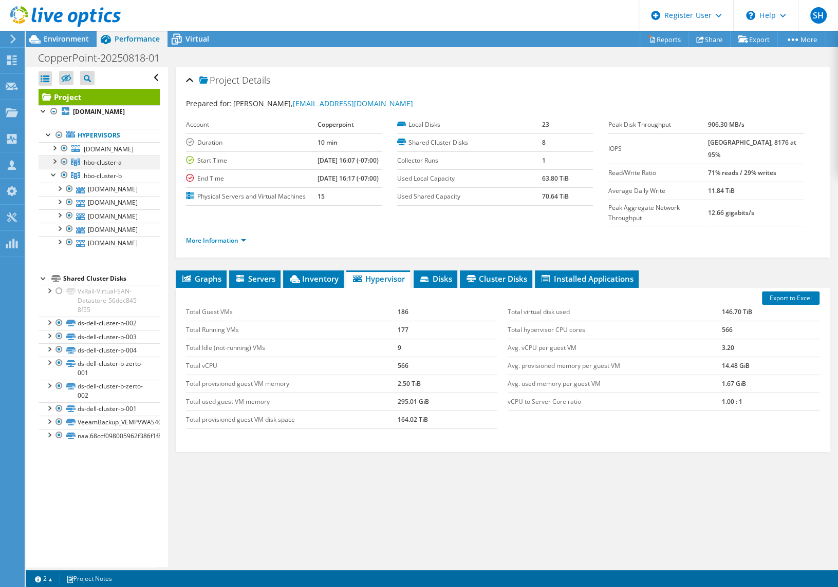
click at [53, 166] on div at bounding box center [54, 161] width 10 height 10
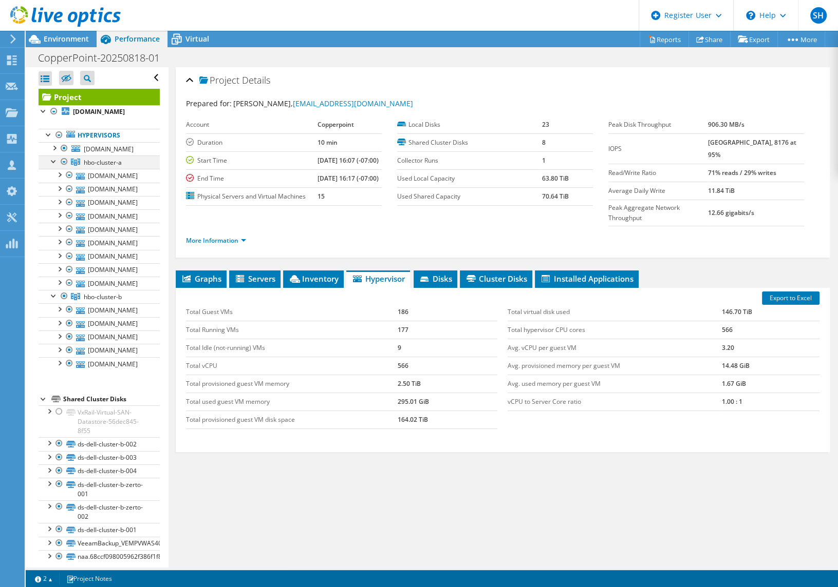
click at [53, 166] on div at bounding box center [54, 161] width 10 height 10
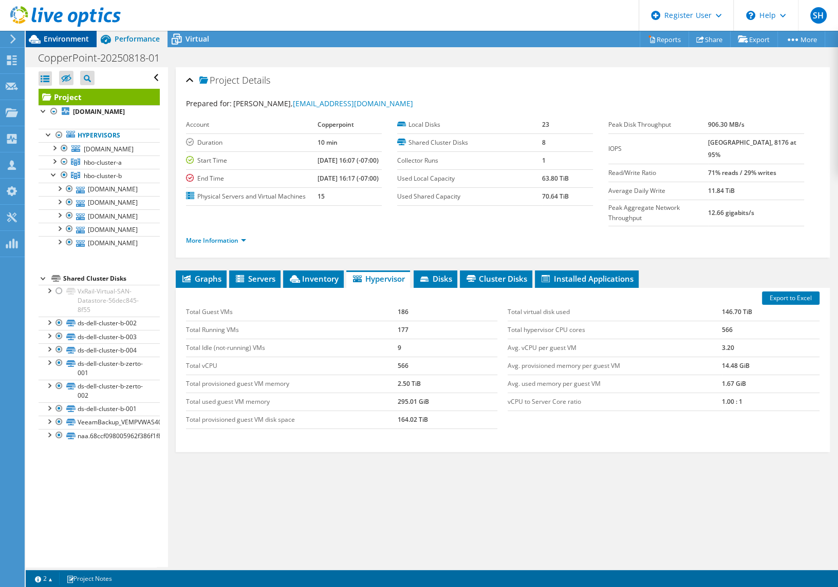
click at [75, 36] on span "Environment" at bounding box center [66, 39] width 45 height 10
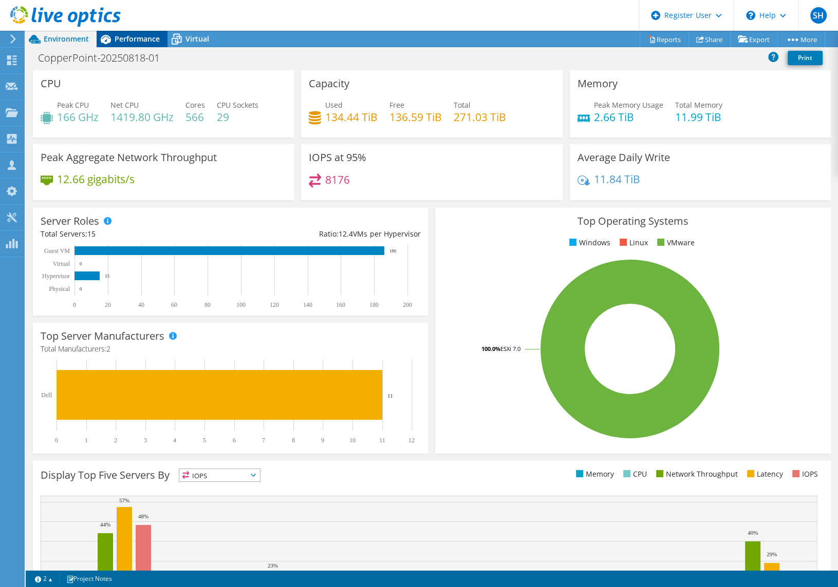
click at [138, 41] on span "Performance" at bounding box center [137, 39] width 45 height 10
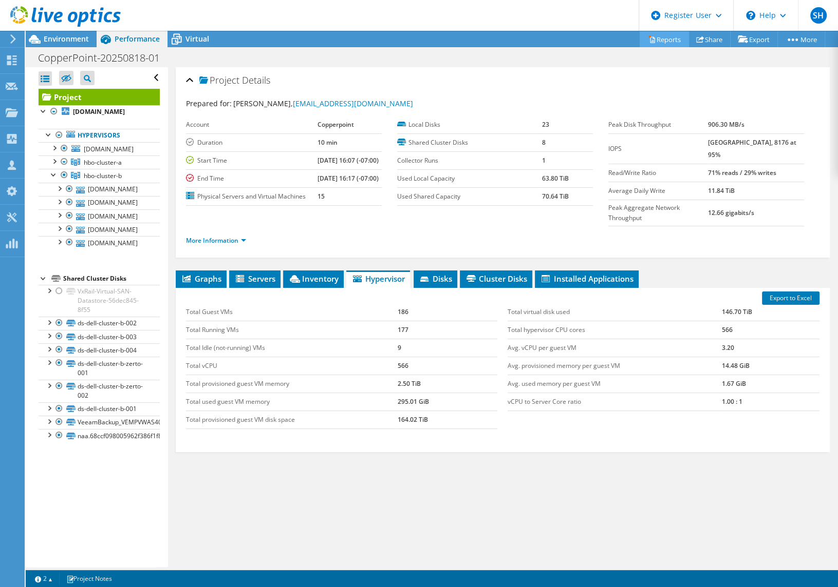
click at [661, 39] on link "Reports" at bounding box center [663, 39] width 49 height 16
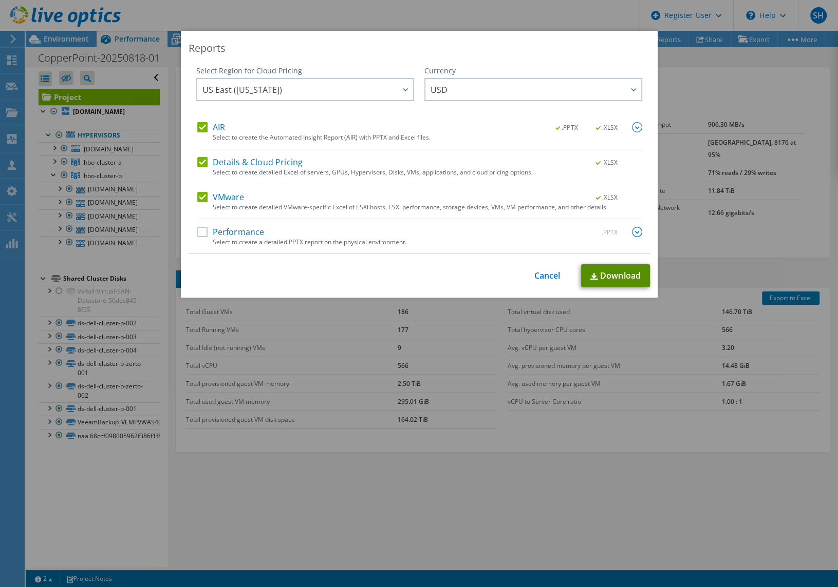
click at [614, 275] on link "Download" at bounding box center [615, 275] width 69 height 23
click at [726, 87] on div "Reports Select Region for Cloud Pricing Asia Pacific ([GEOGRAPHIC_DATA]) [GEOGR…" at bounding box center [419, 294] width 838 height 526
